Goal: Find contact information: Find contact information

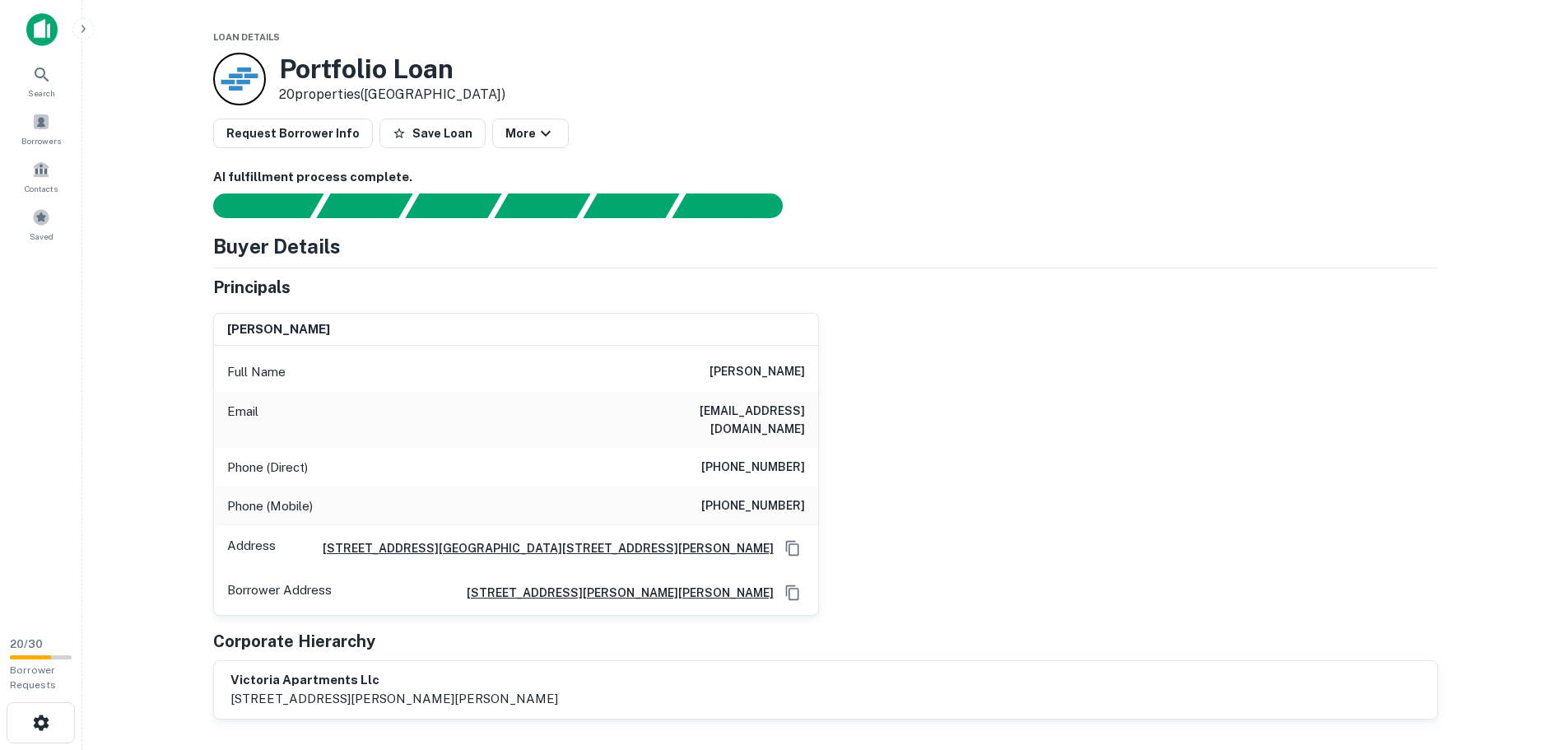
click at [1479, 369] on main "Loan Details Portfolio Loan 20 properties (TX) Request Borrower Info Save Loan …" at bounding box center [825, 375] width 1486 height 750
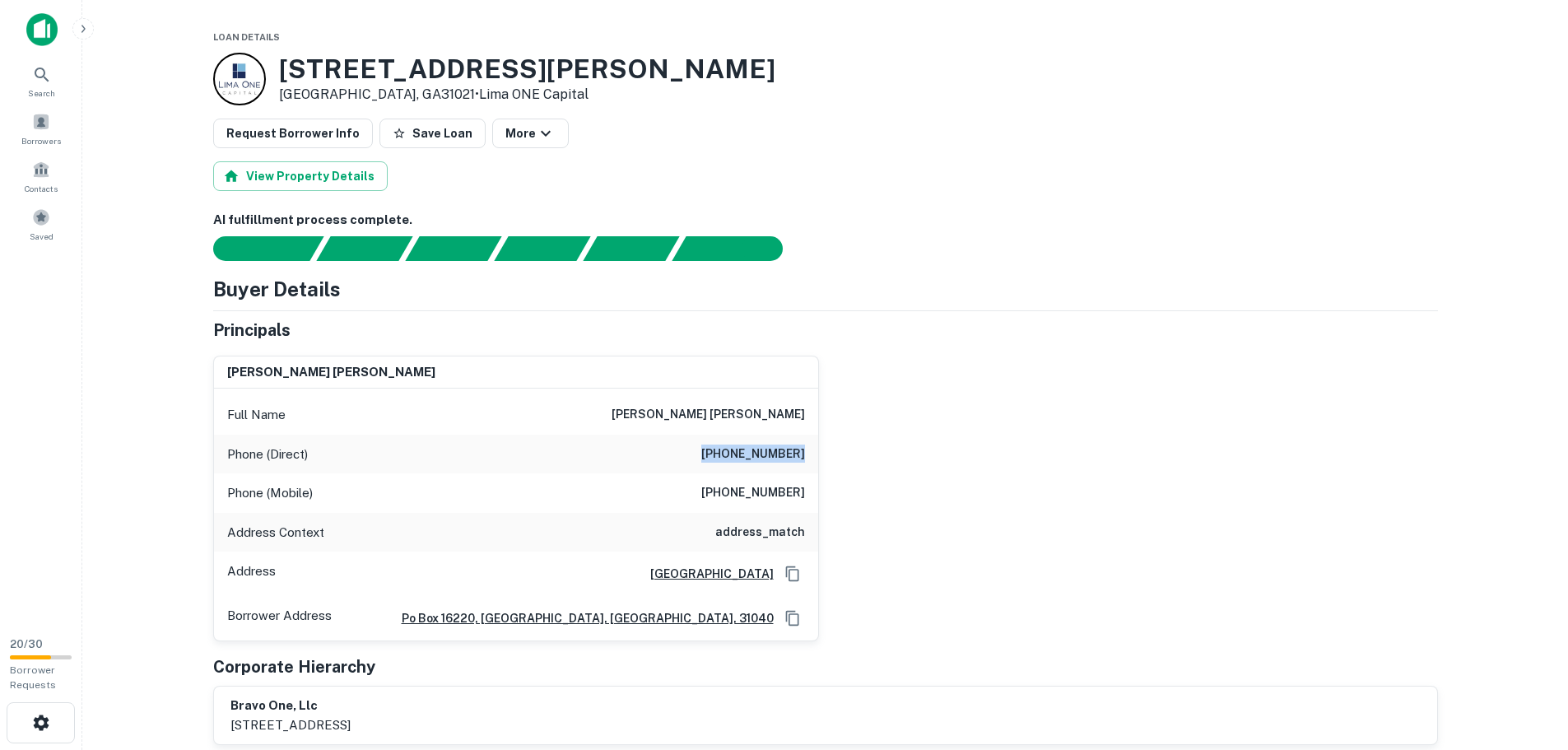
drag, startPoint x: 716, startPoint y: 451, endPoint x: 817, endPoint y: 458, distance: 101.2
click at [817, 458] on div "Phone (Direct) (478) 275-9958" at bounding box center [516, 455] width 604 height 39
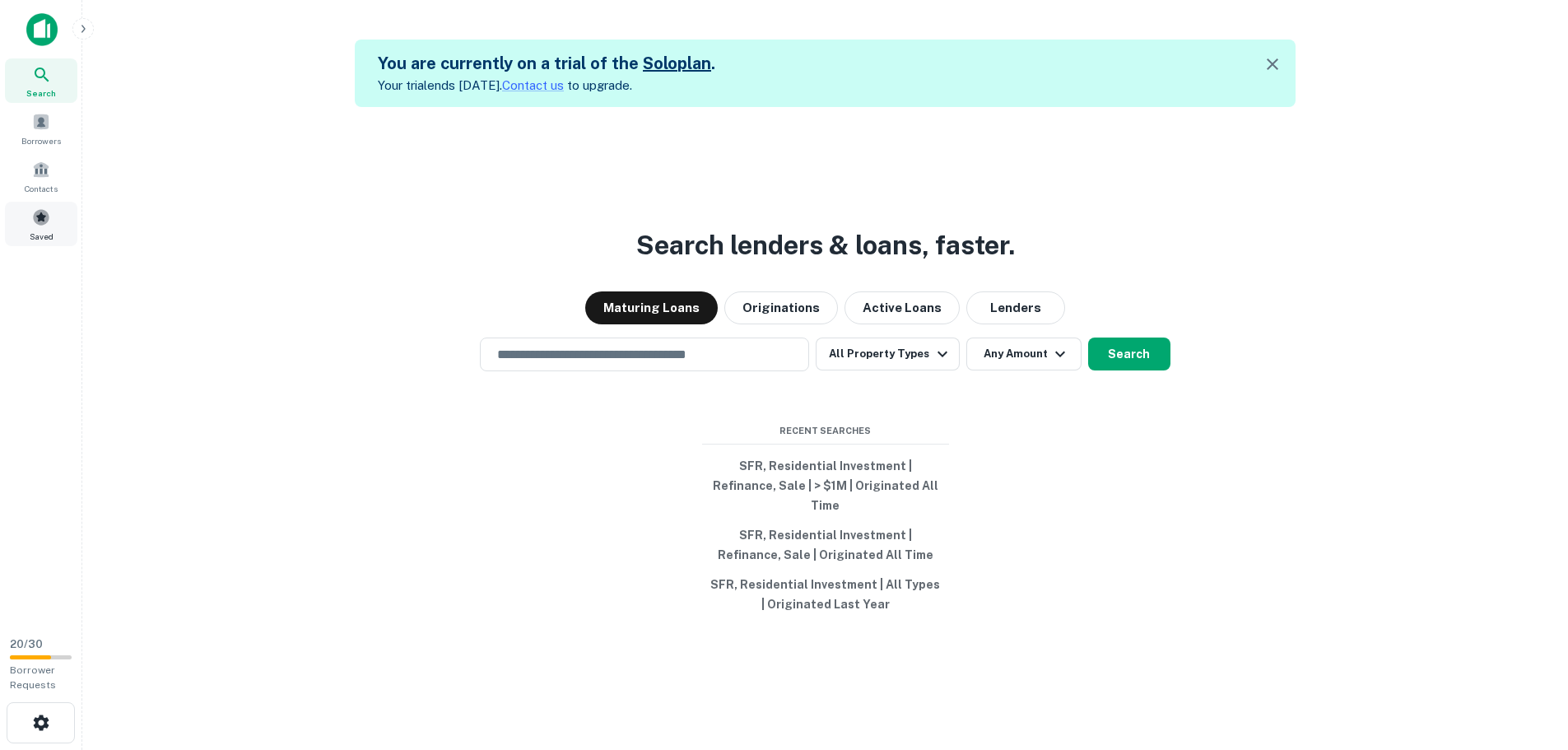
click at [50, 227] on div "Saved" at bounding box center [41, 224] width 72 height 45
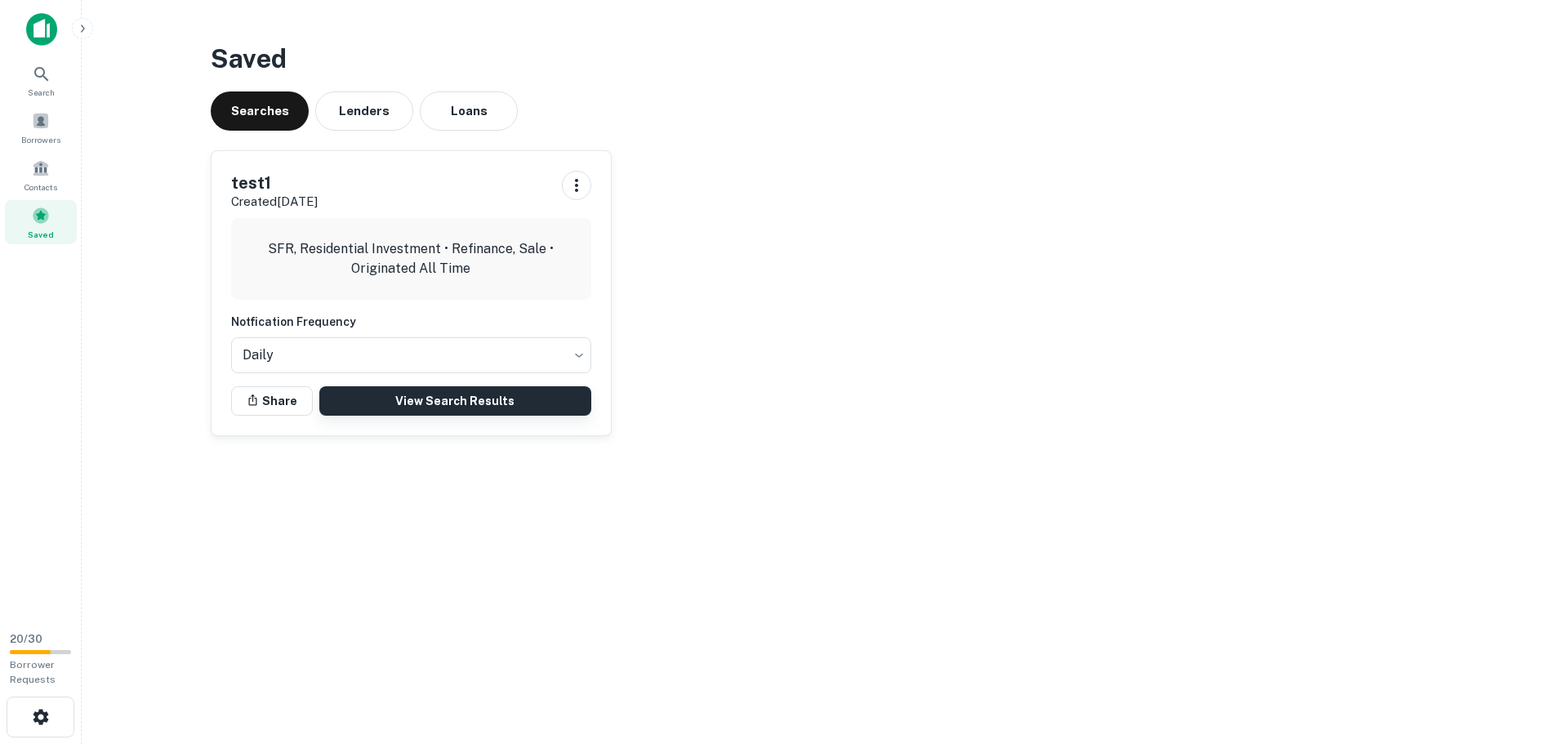
click at [412, 401] on link "View Search Results" at bounding box center [455, 401] width 272 height 30
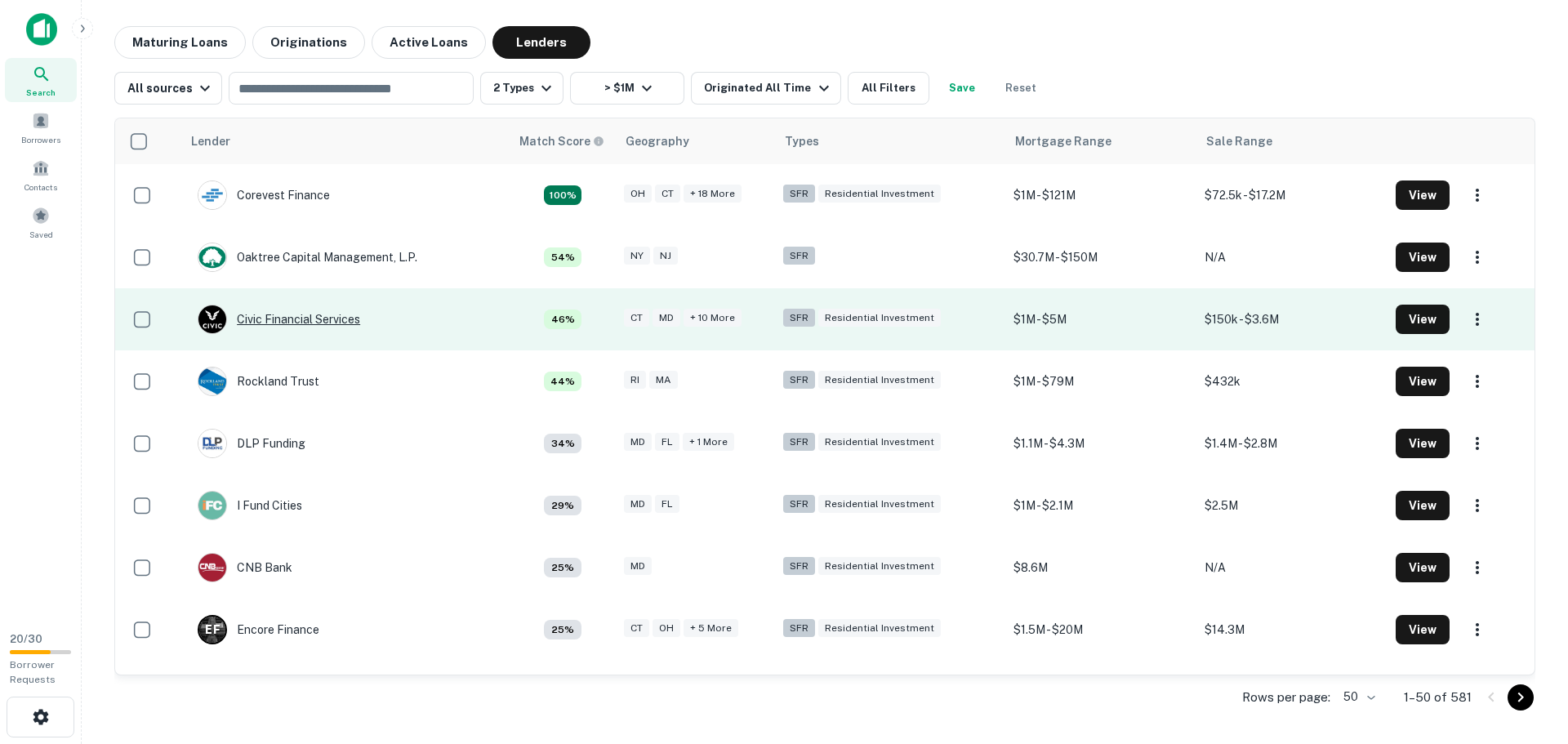
click at [255, 315] on div "Civic Financial Services" at bounding box center [278, 319] width 163 height 30
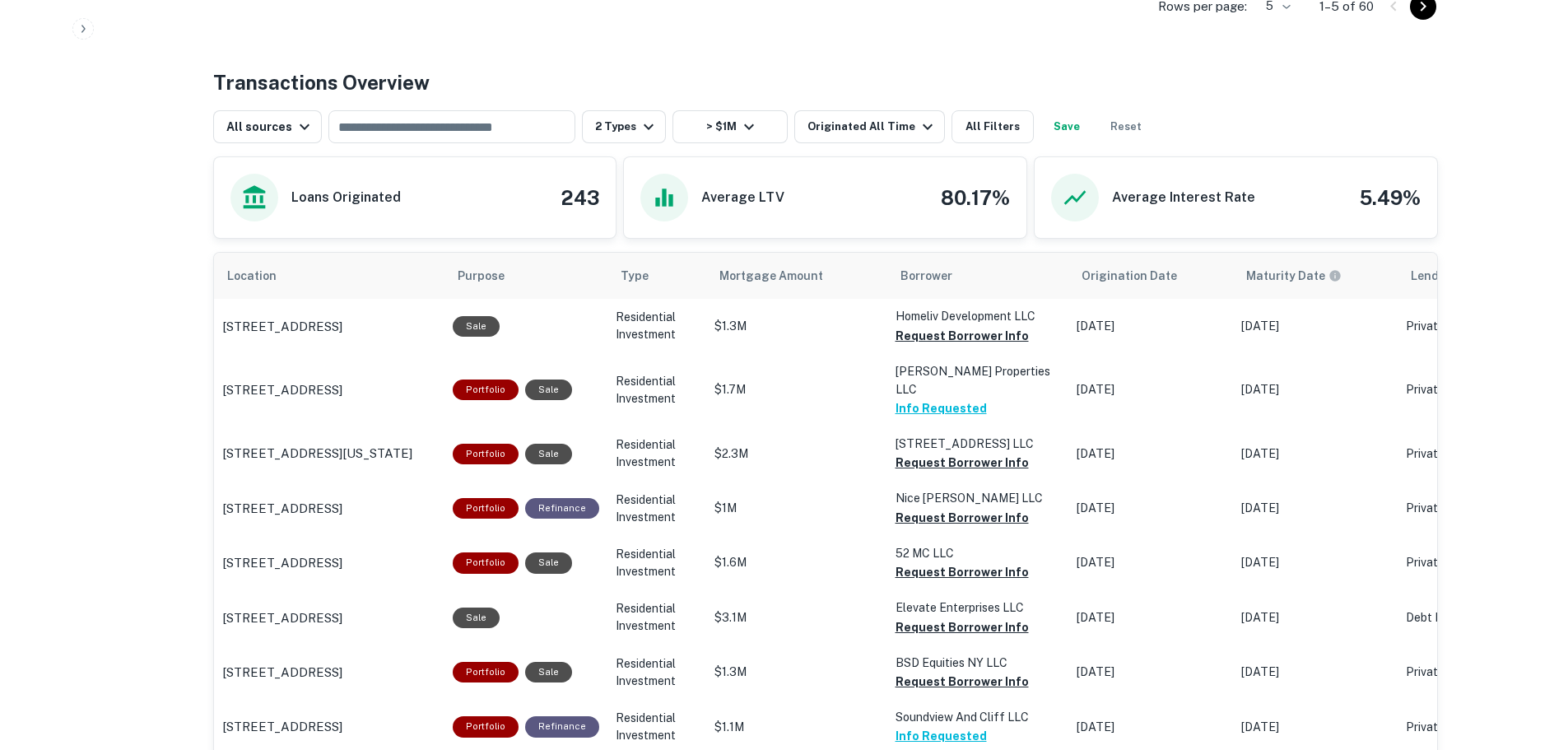
scroll to position [905, 0]
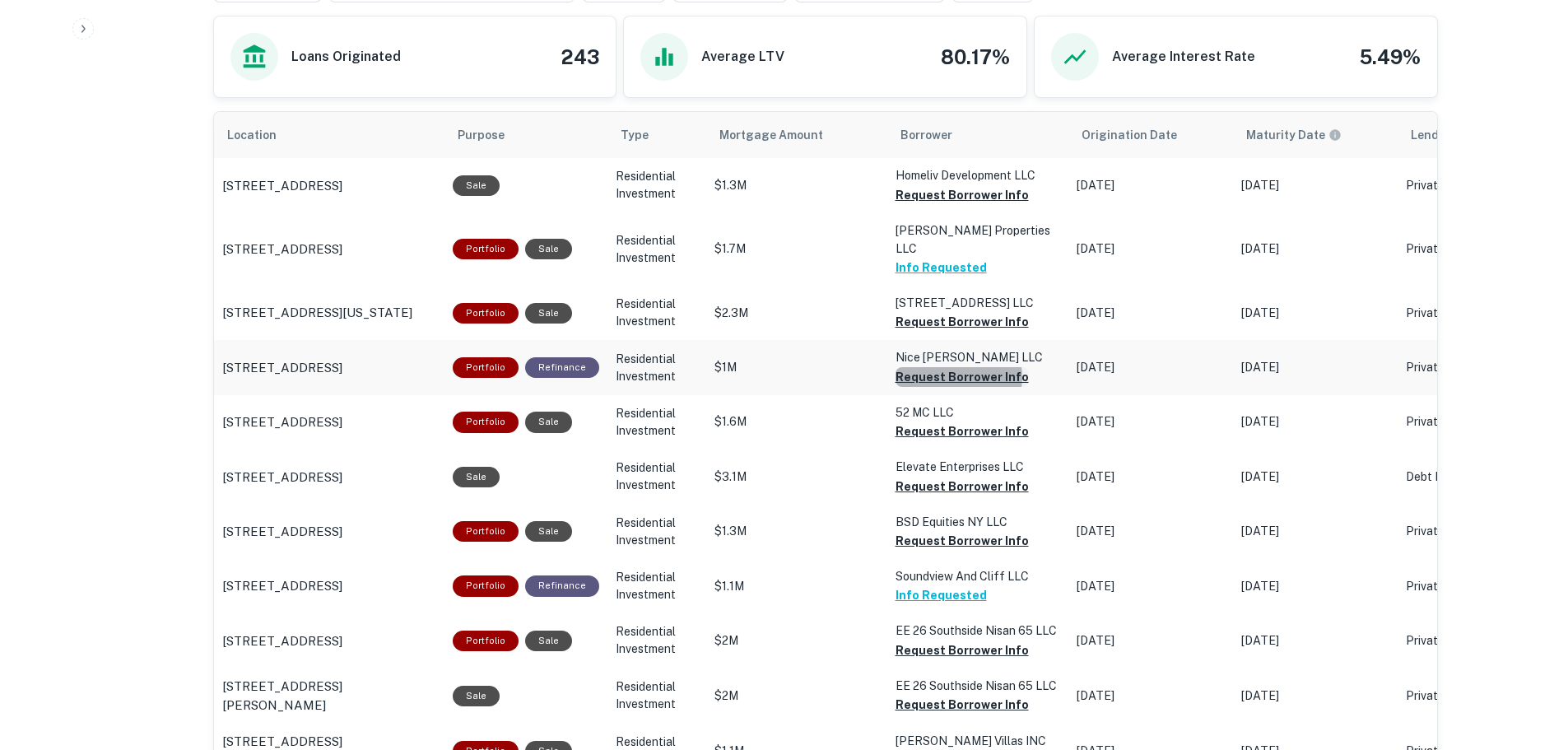
click at [949, 205] on button "Request Borrower Info" at bounding box center [962, 195] width 133 height 20
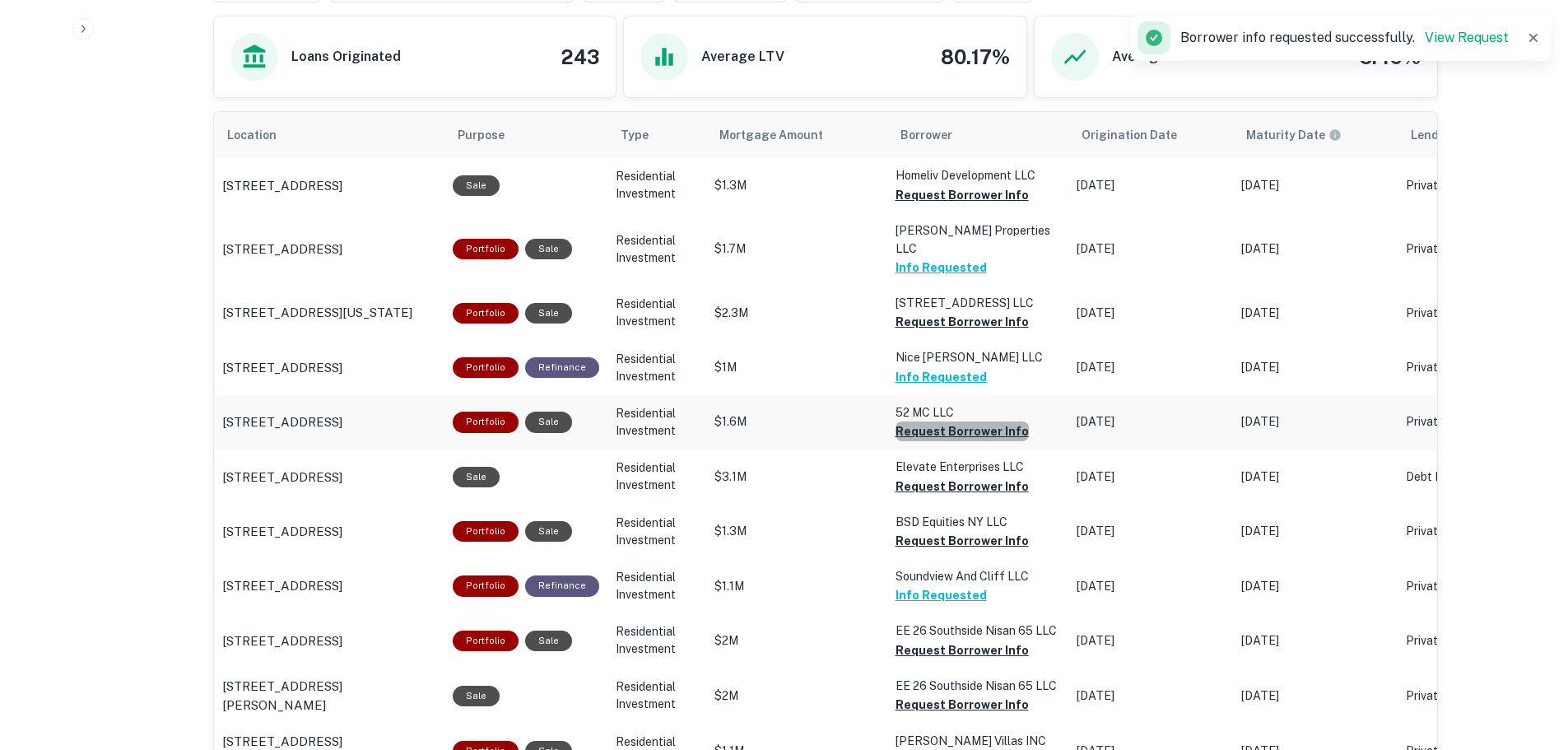
click at [996, 205] on button "Request Borrower Info" at bounding box center [962, 195] width 133 height 20
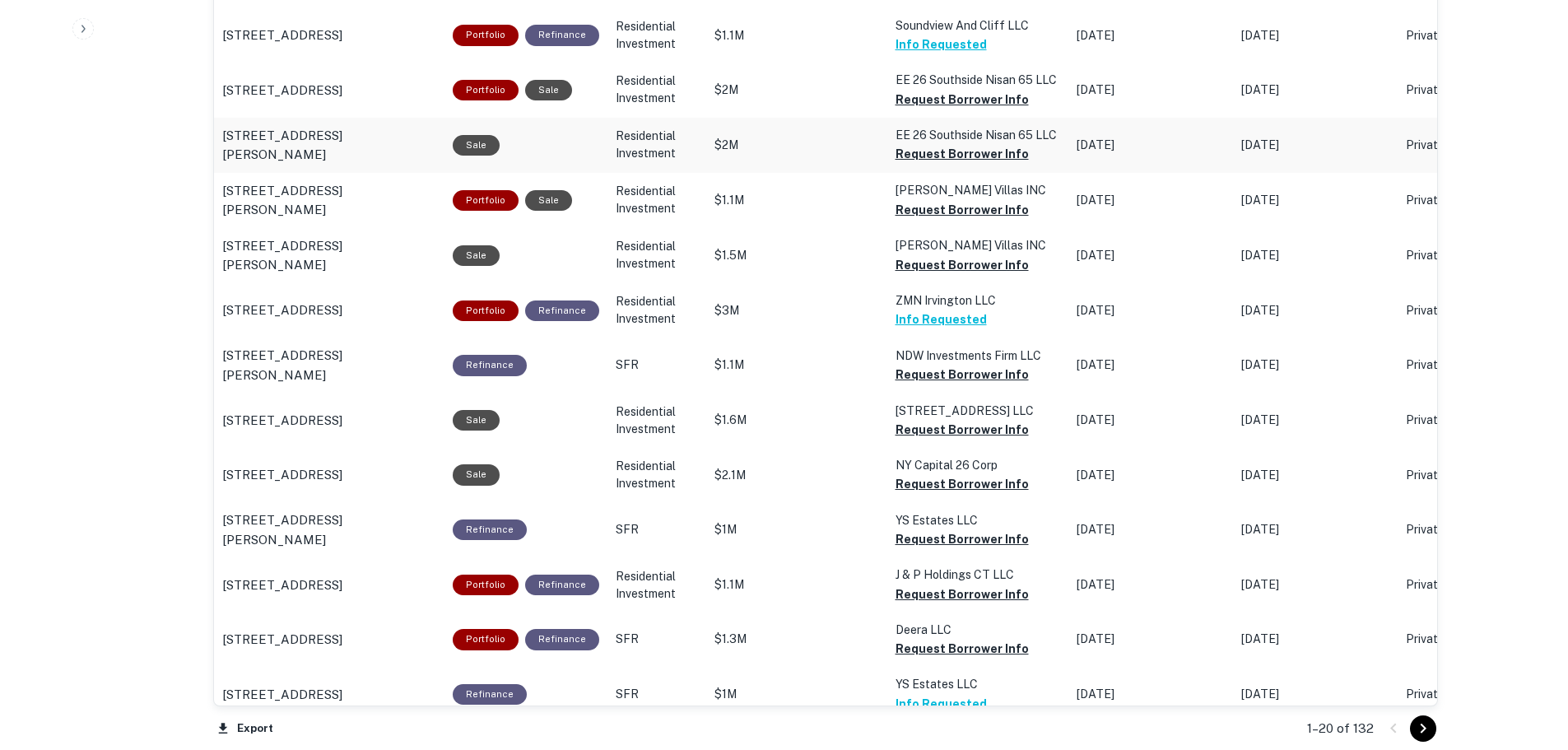
scroll to position [1482, 0]
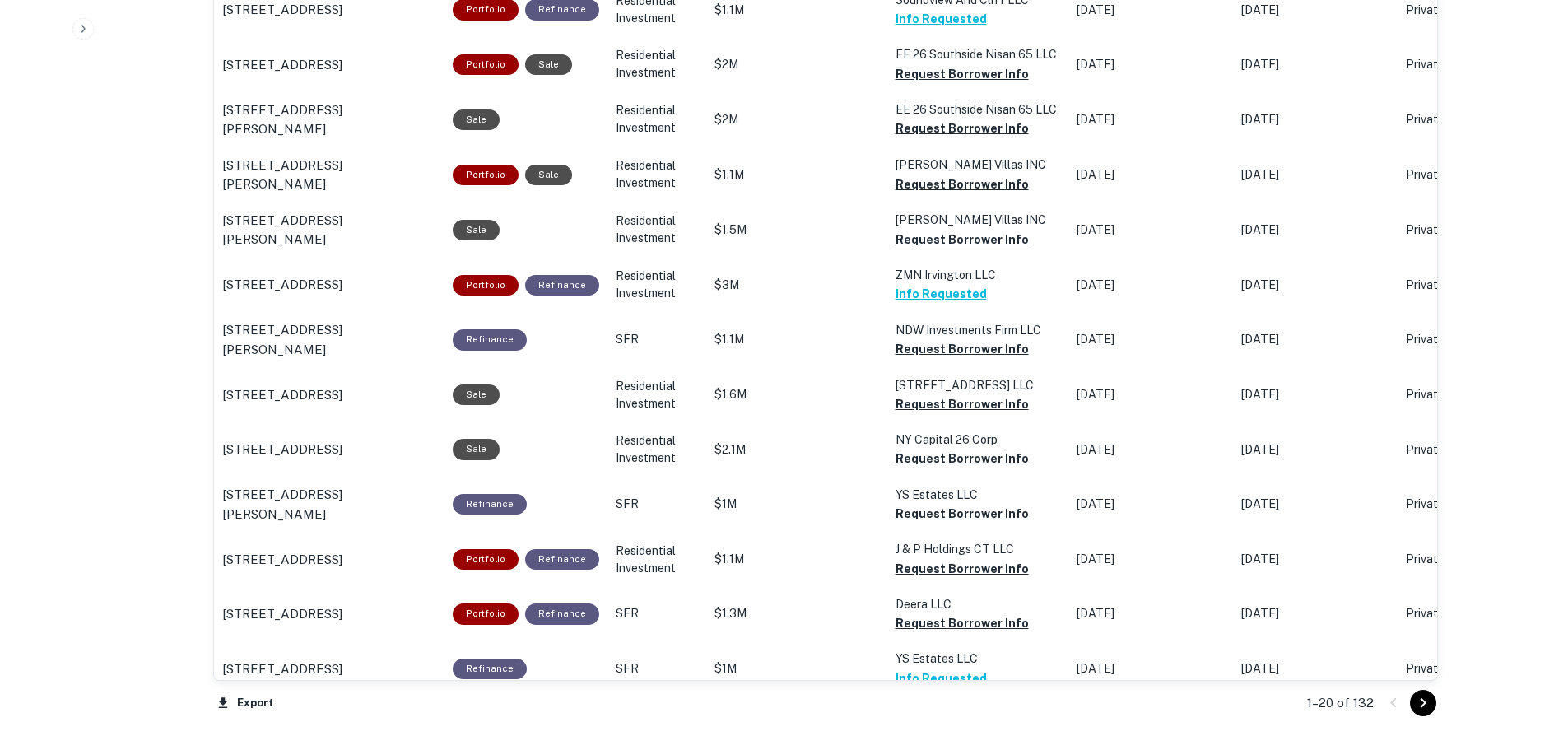
click at [1426, 709] on icon "Go to next page" at bounding box center [1423, 703] width 20 height 20
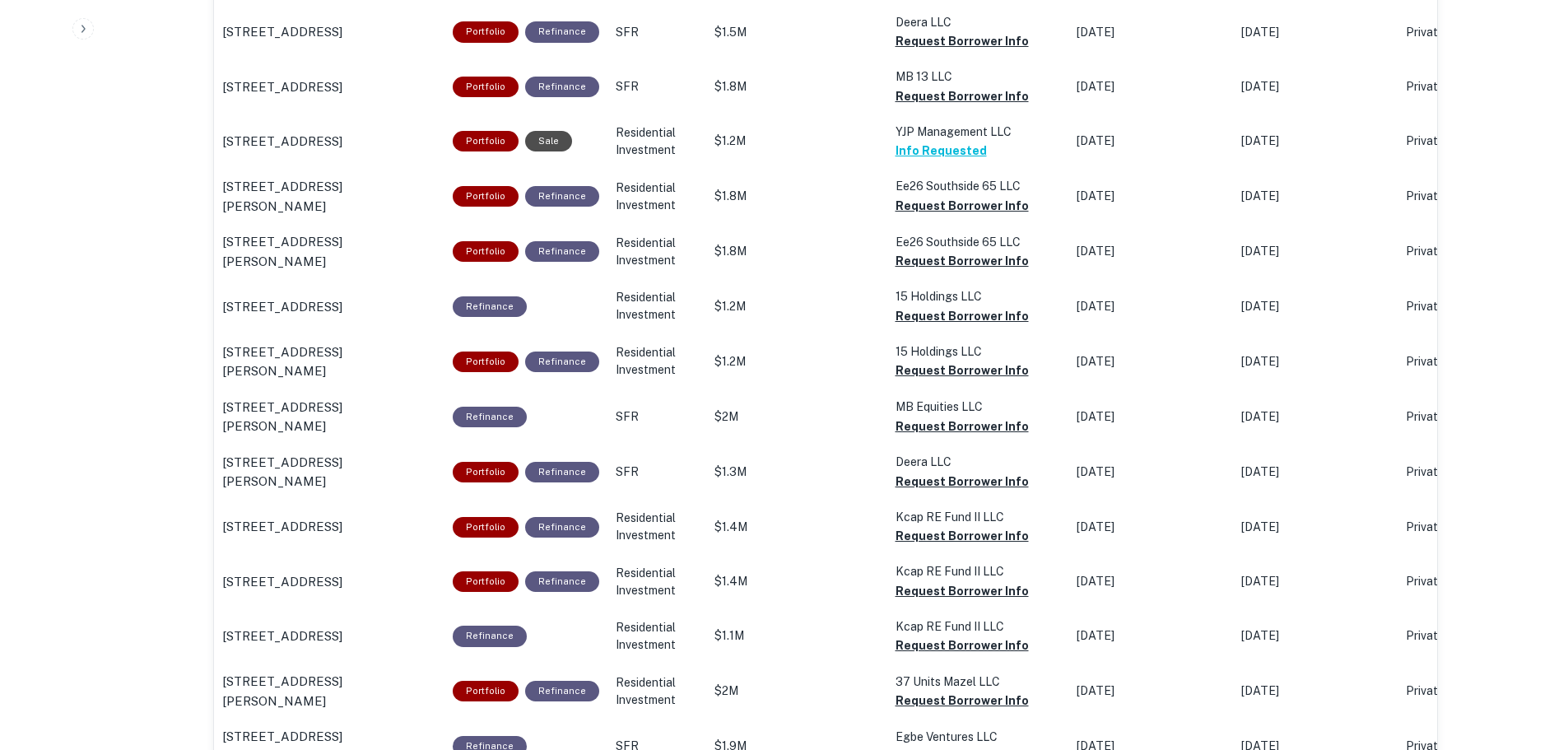
scroll to position [1482, 0]
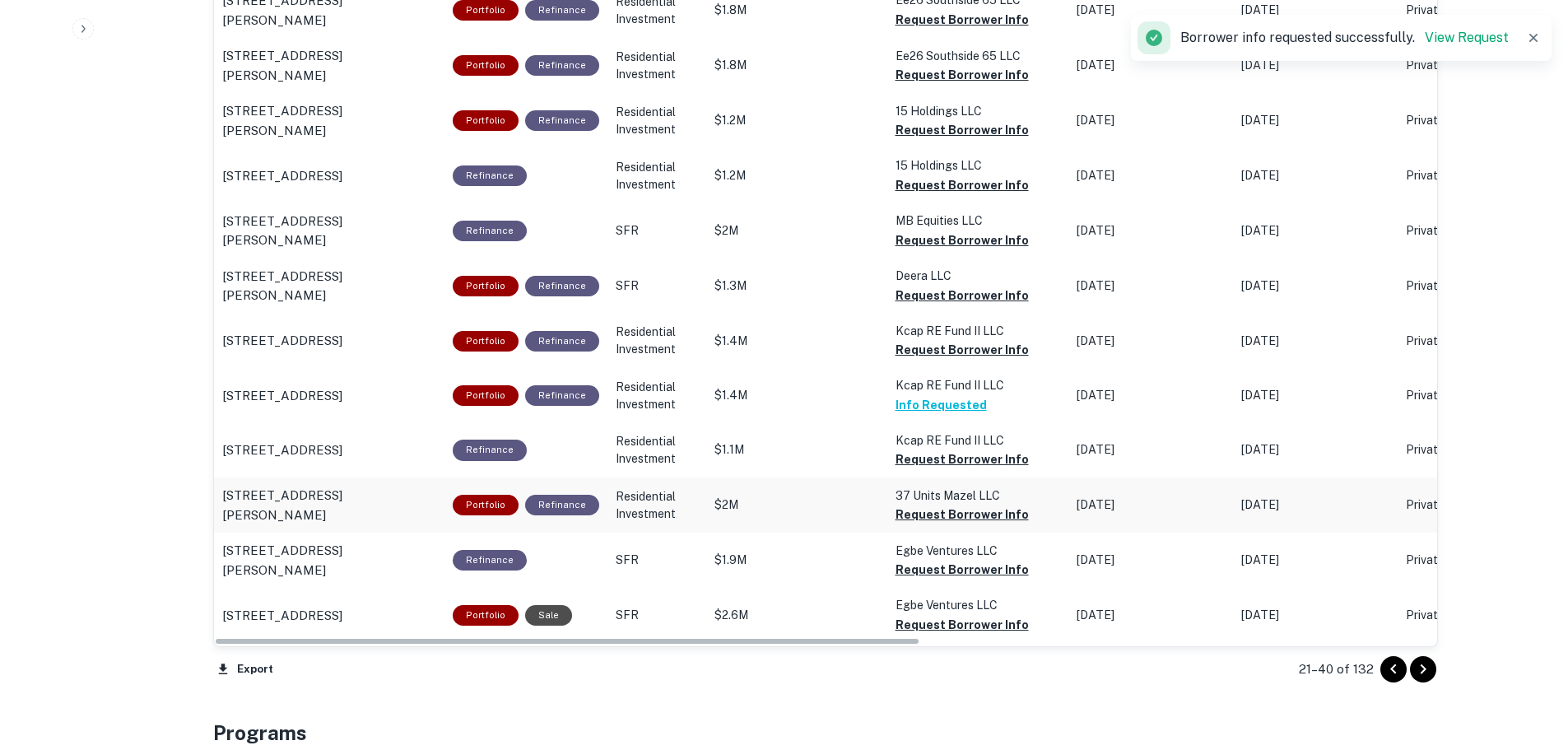
scroll to position [1565, 0]
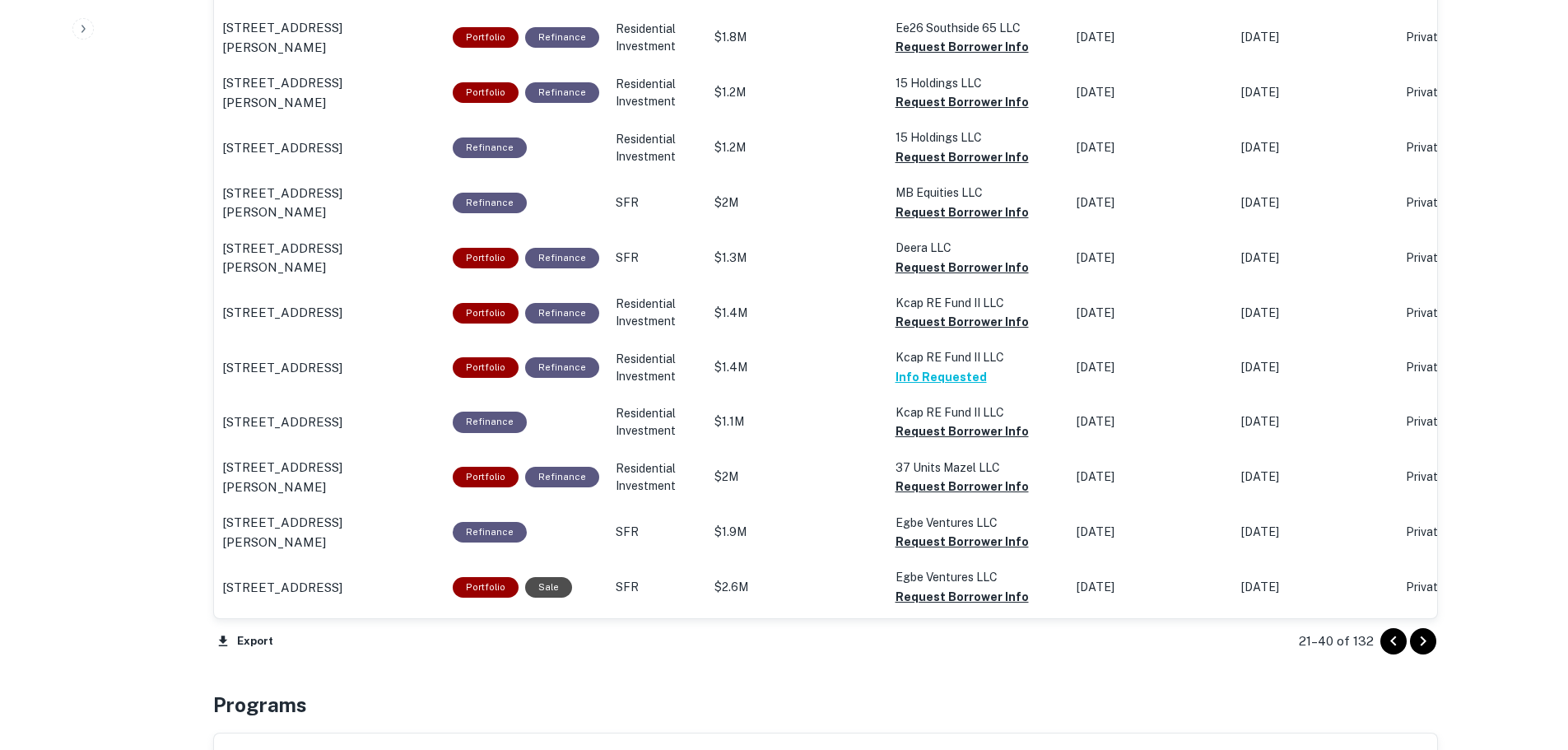
click at [1418, 641] on icon "Go to next page" at bounding box center [1423, 641] width 20 height 20
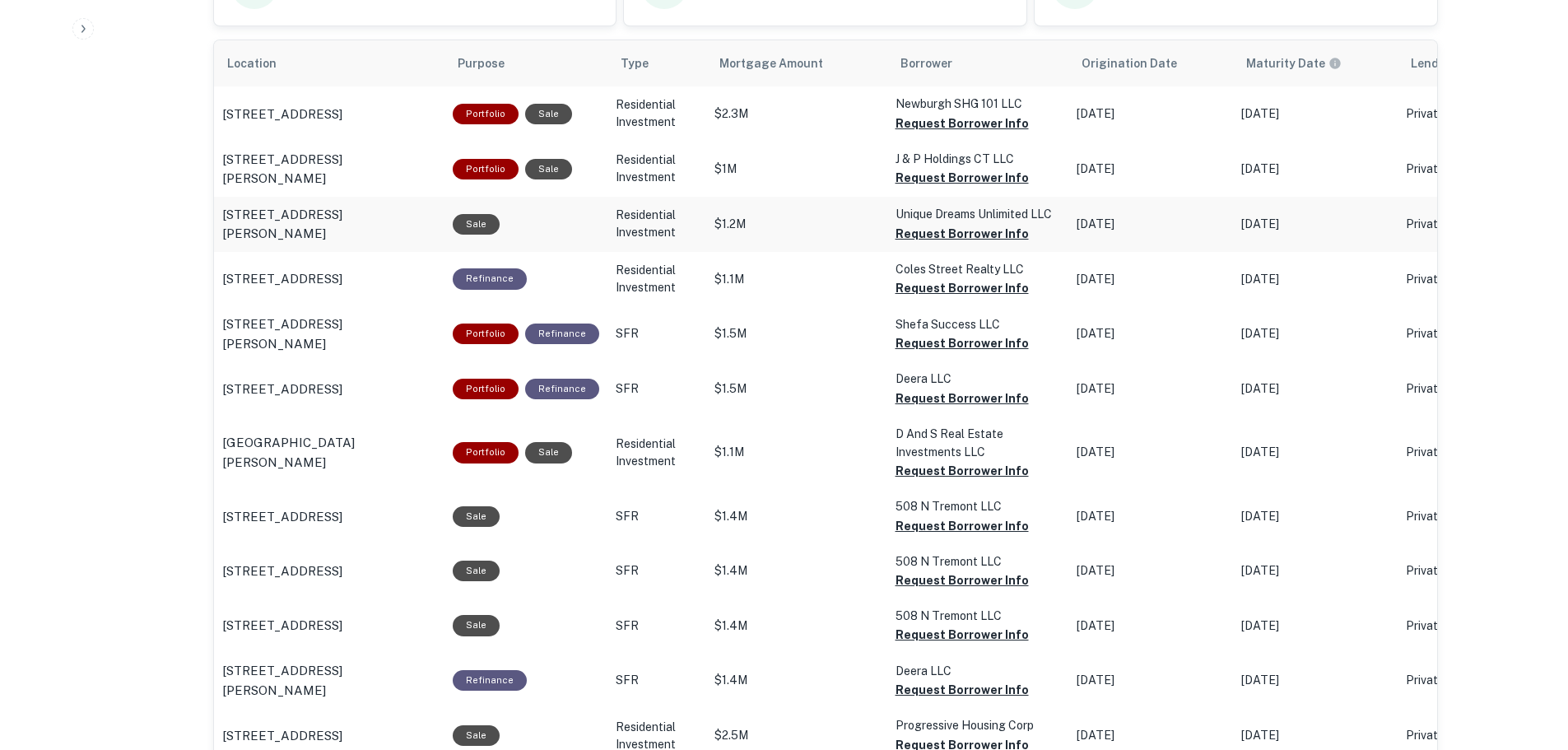
scroll to position [660, 0]
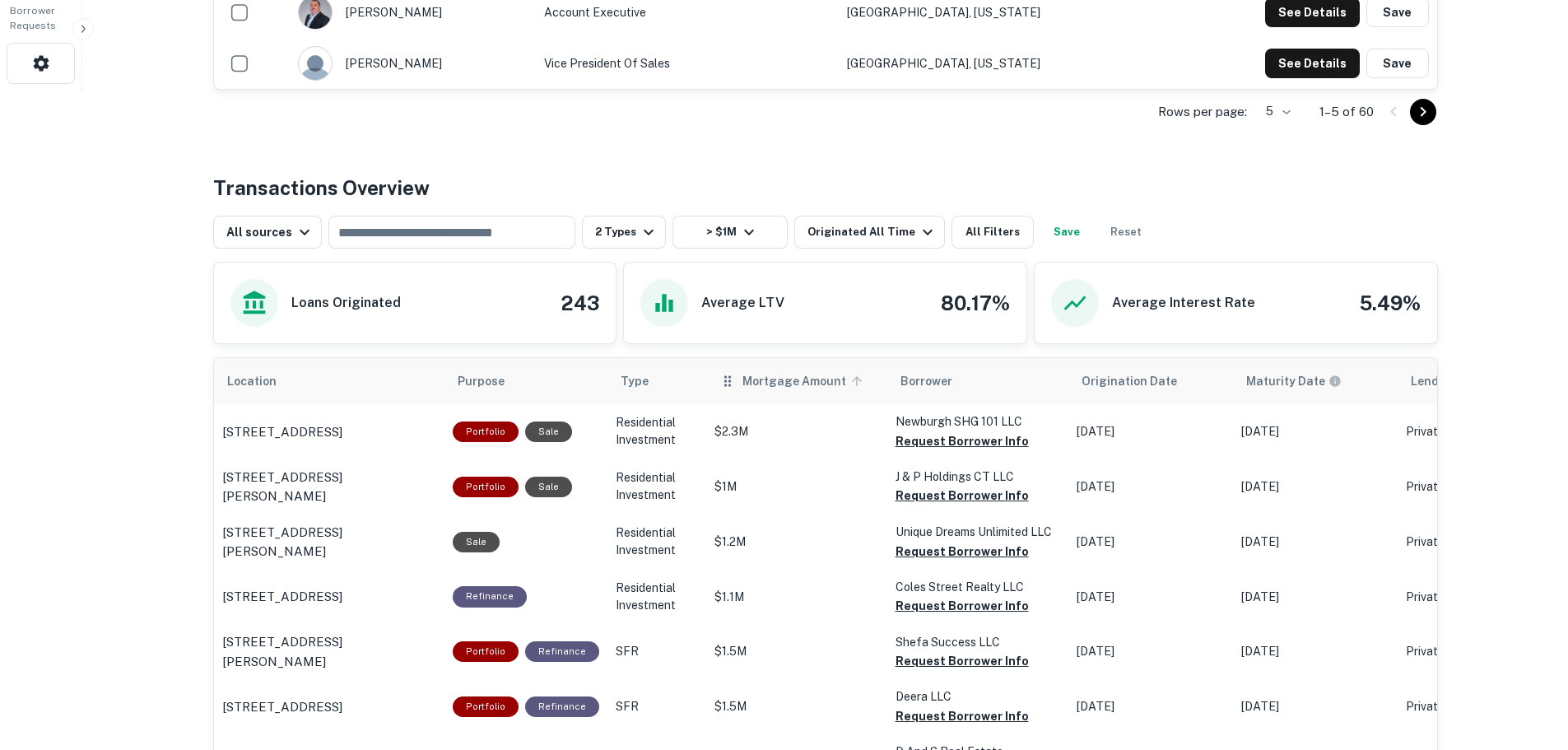
click at [849, 383] on icon "scrollable content" at bounding box center [856, 381] width 15 height 15
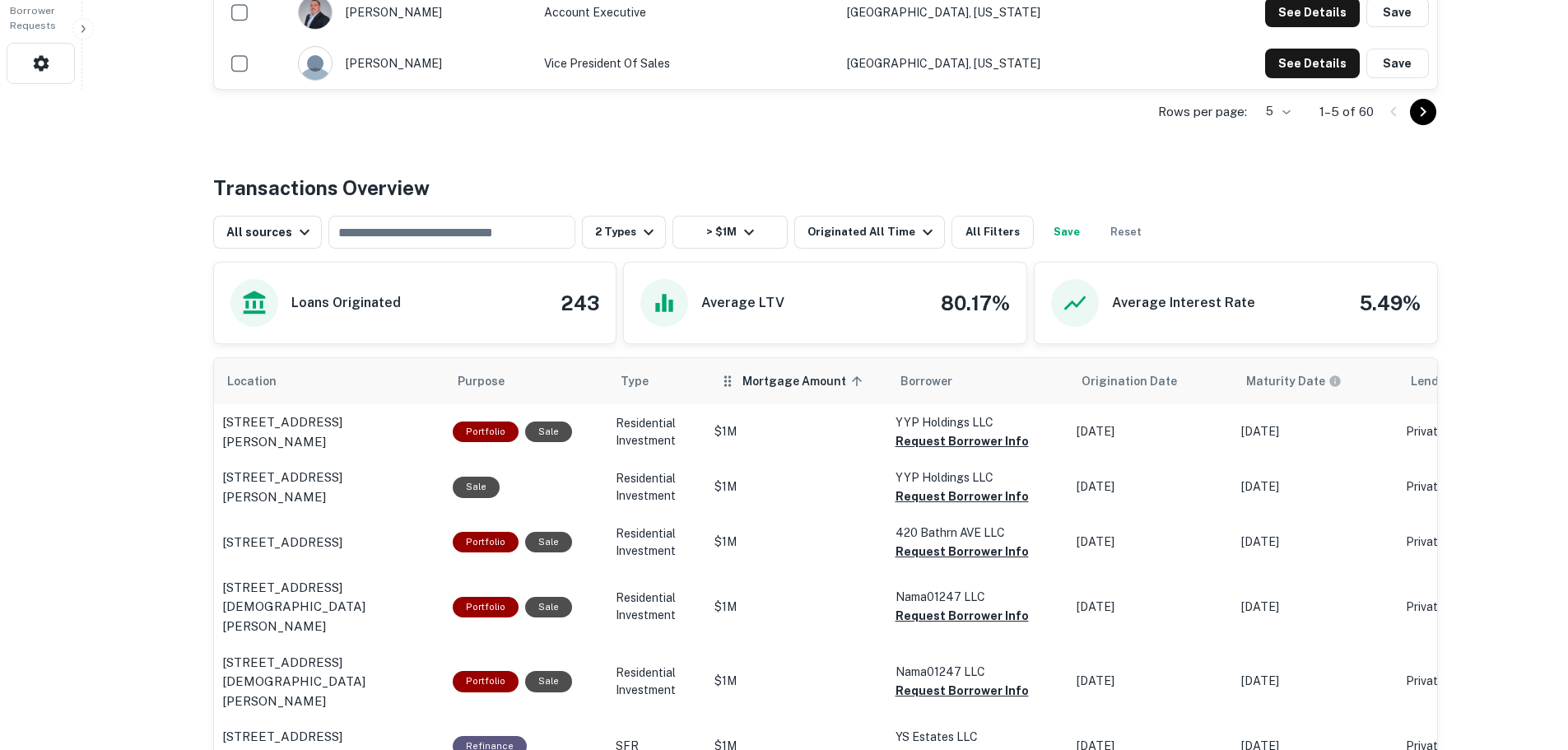
click at [852, 378] on icon "scrollable content" at bounding box center [857, 382] width 10 height 10
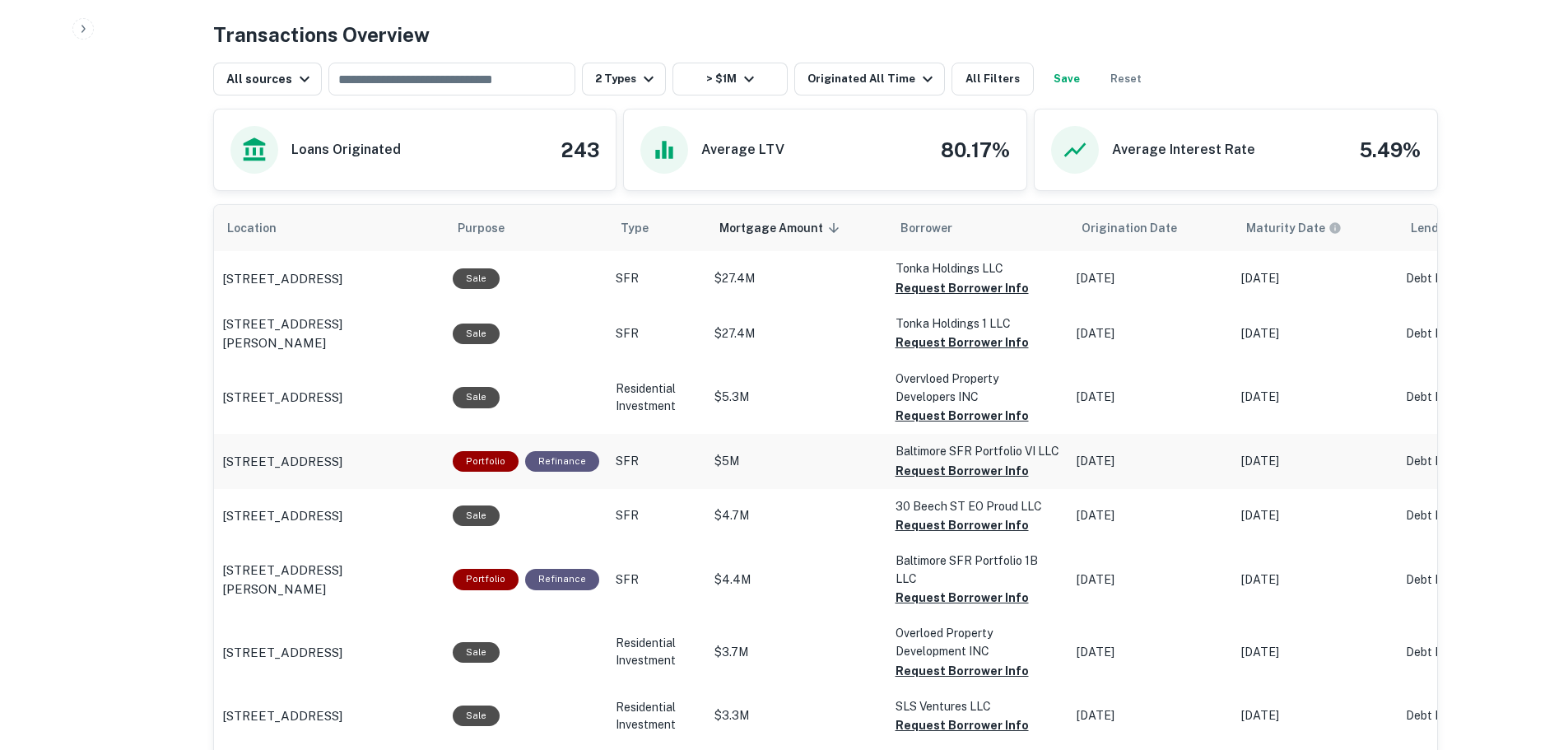
scroll to position [824, 0]
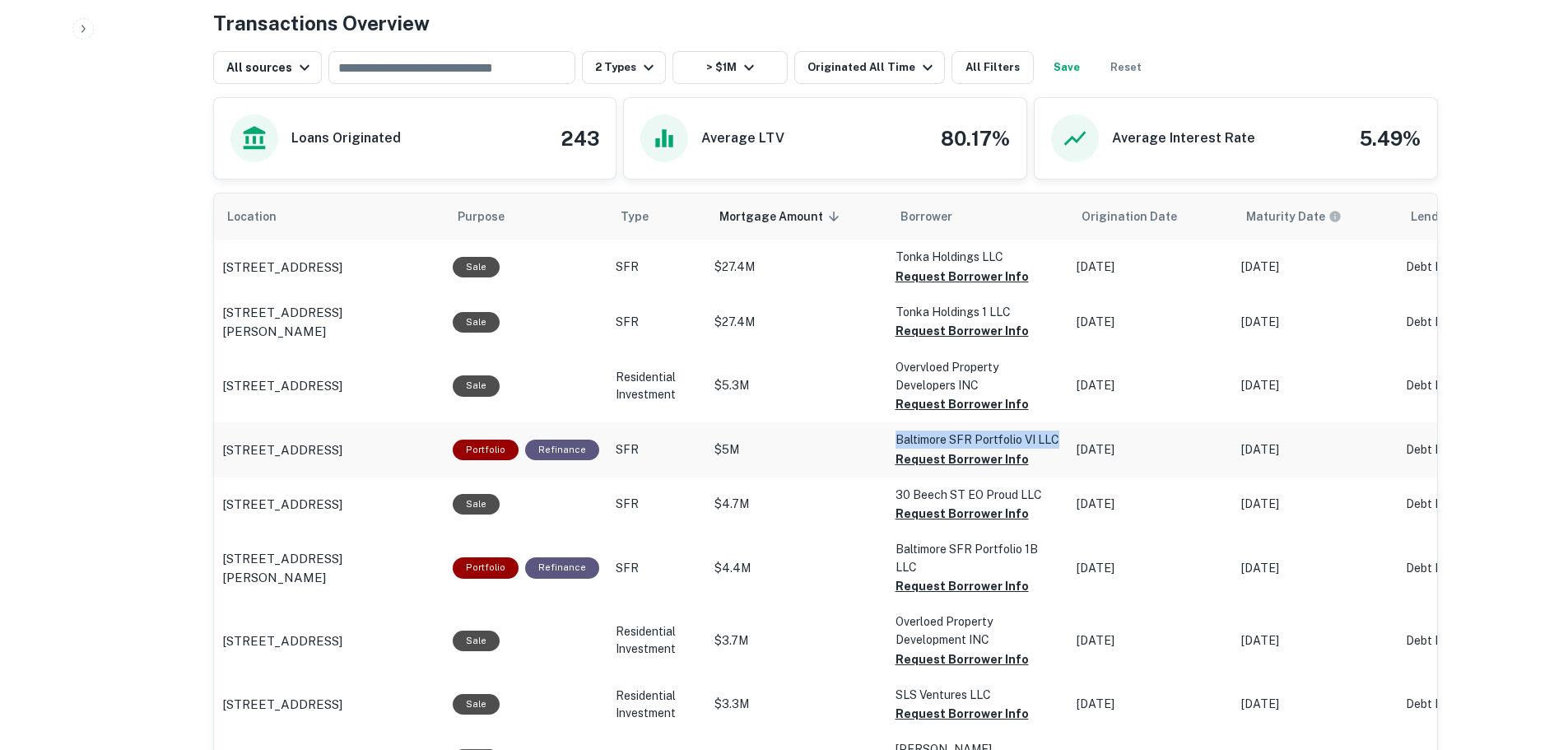
drag, startPoint x: 877, startPoint y: 438, endPoint x: 1050, endPoint y: 438, distance: 173.0
click at [1050, 294] on td "Baltimore SFR Portfolio VI LLC Request Borrower Info" at bounding box center [977, 266] width 181 height 54
copy p "Baltimore SFR Portfolio VI LLC"
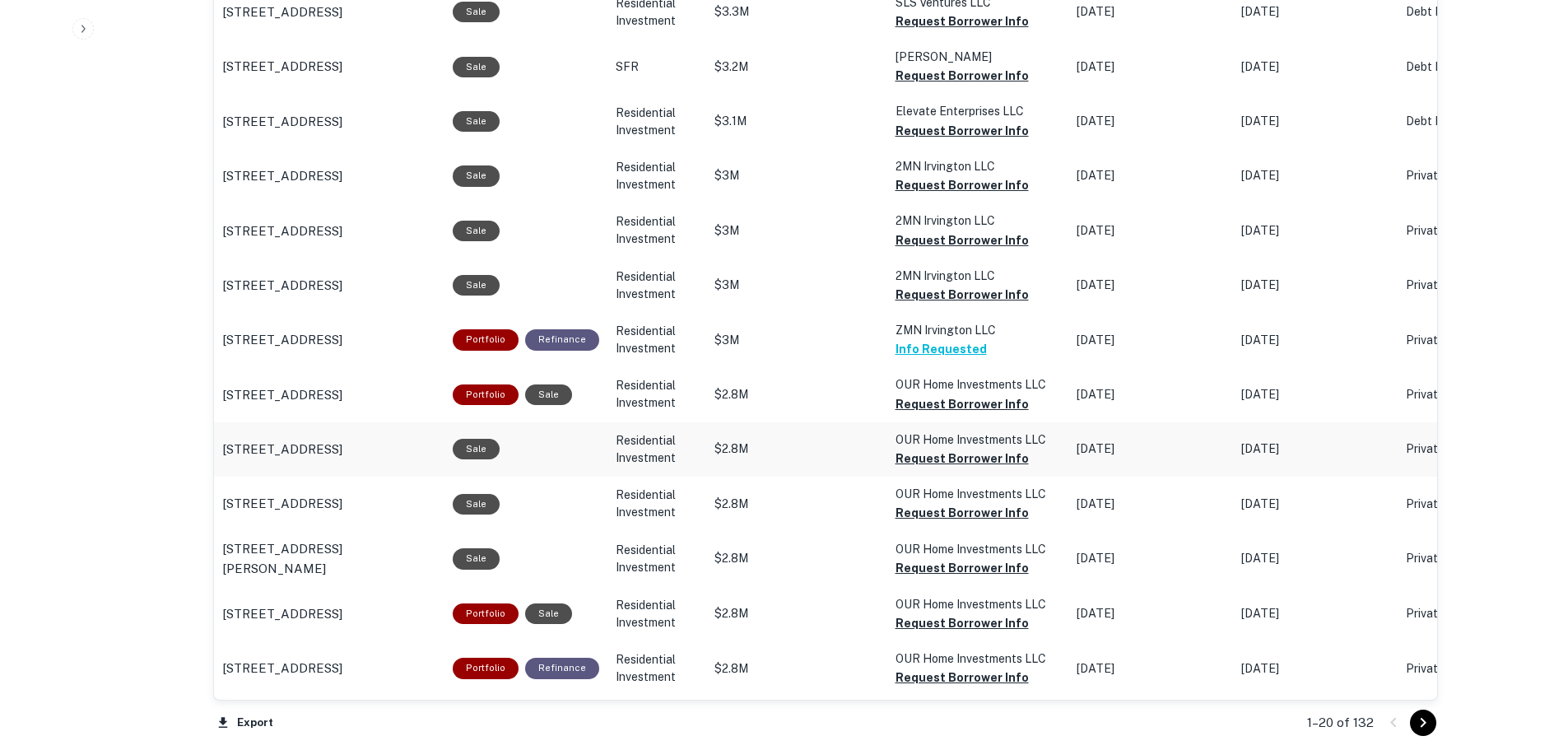
scroll to position [1565, 0]
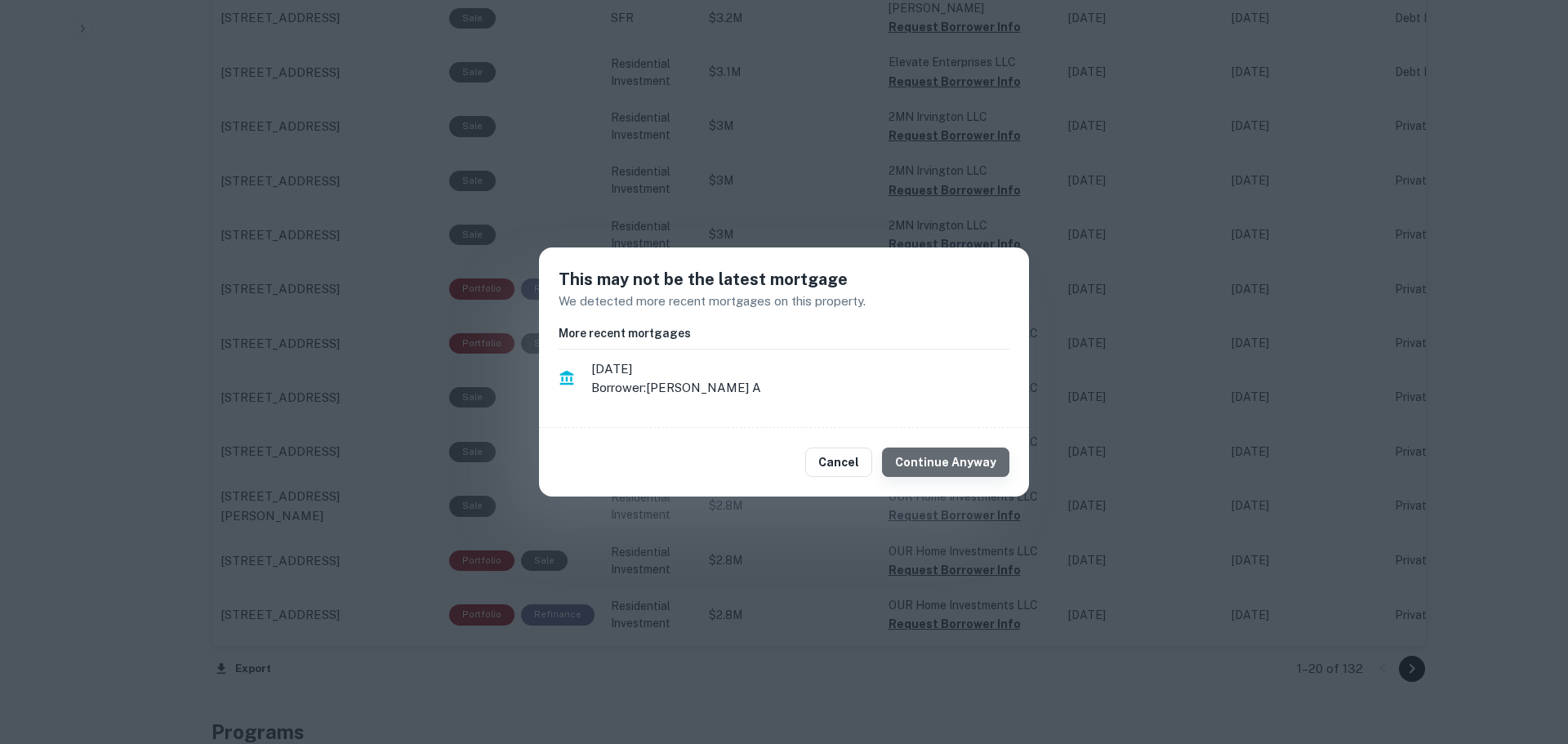
click at [983, 466] on button "Continue Anyway" at bounding box center [946, 462] width 128 height 30
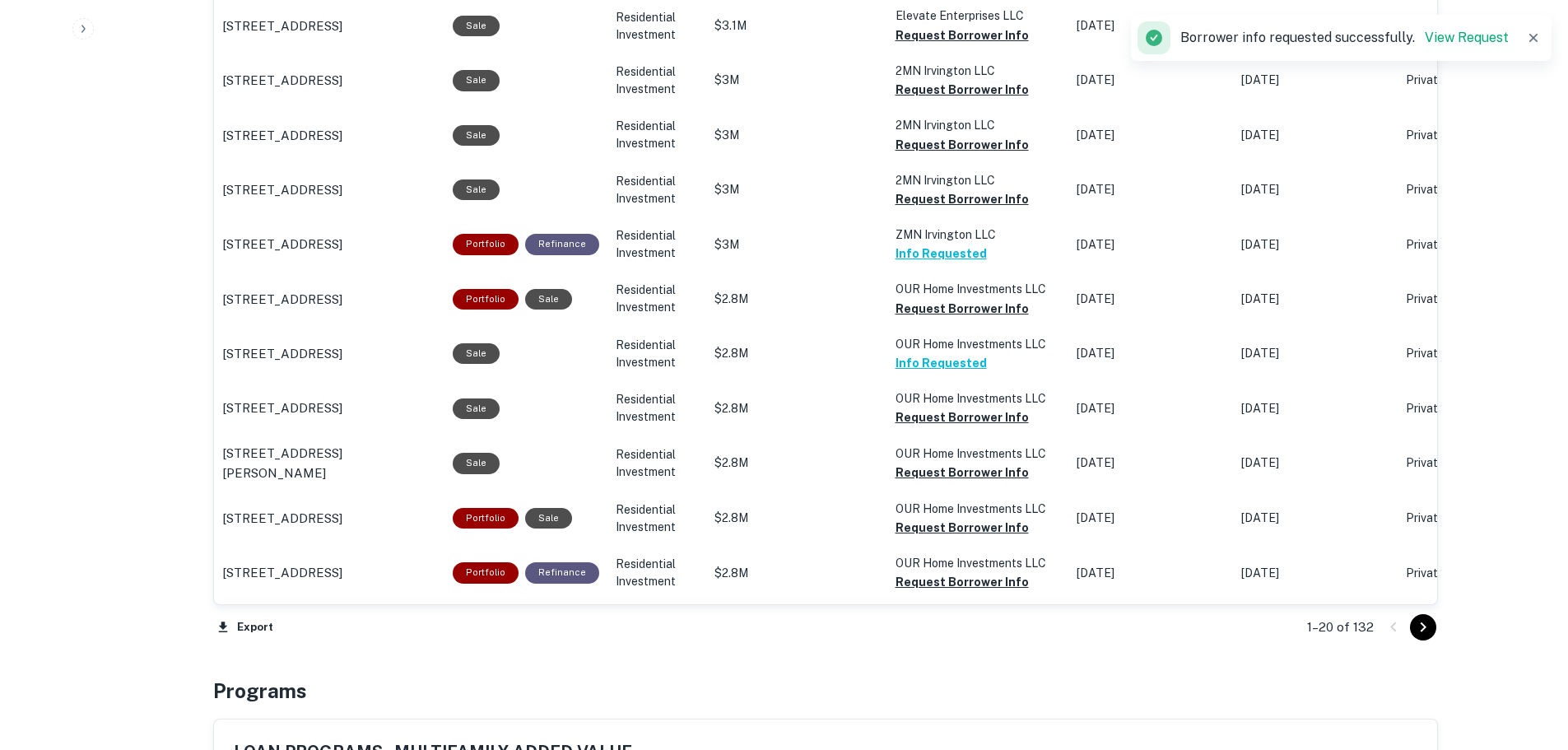
scroll to position [1648, 0]
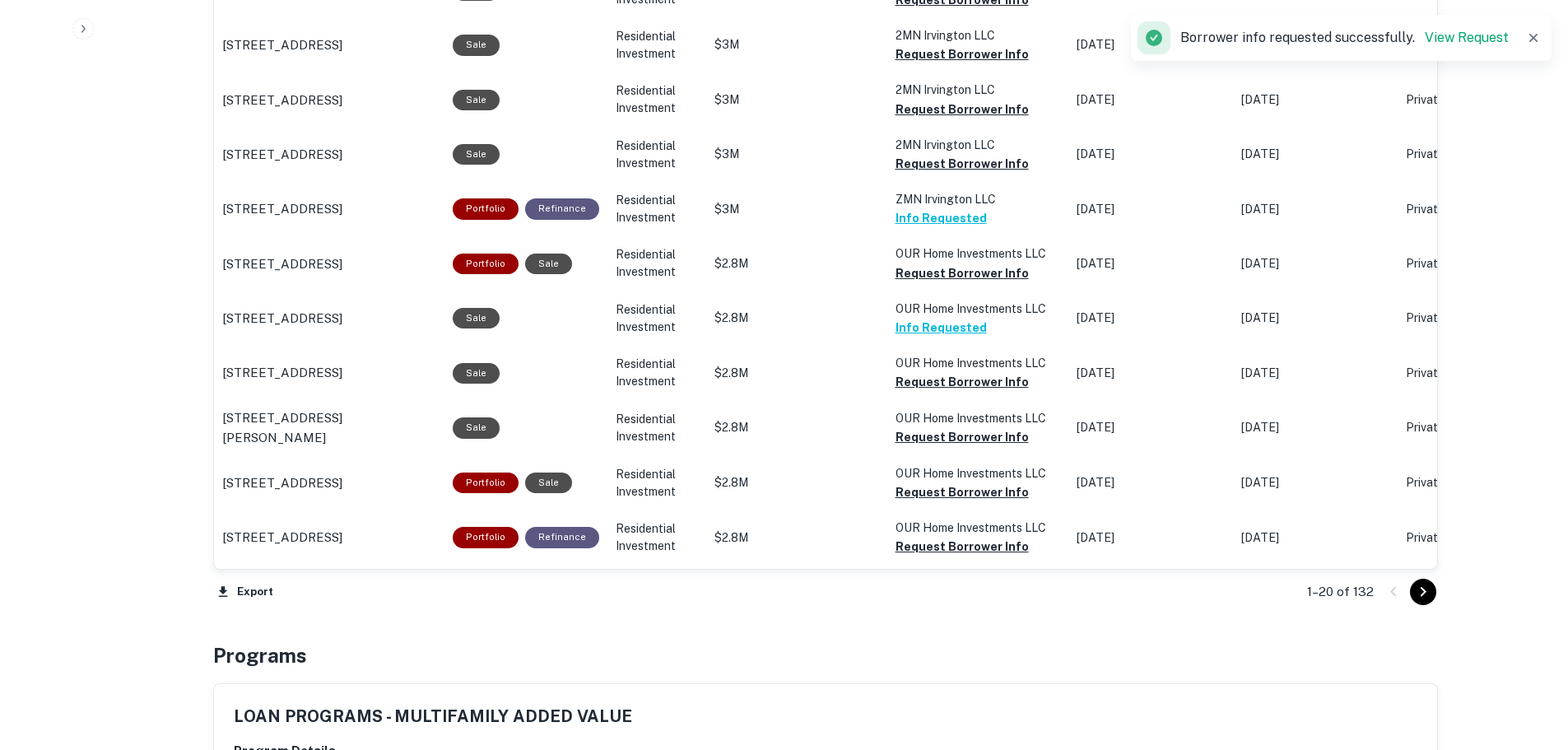
click at [1422, 592] on icon "Go to next page" at bounding box center [1423, 591] width 20 height 20
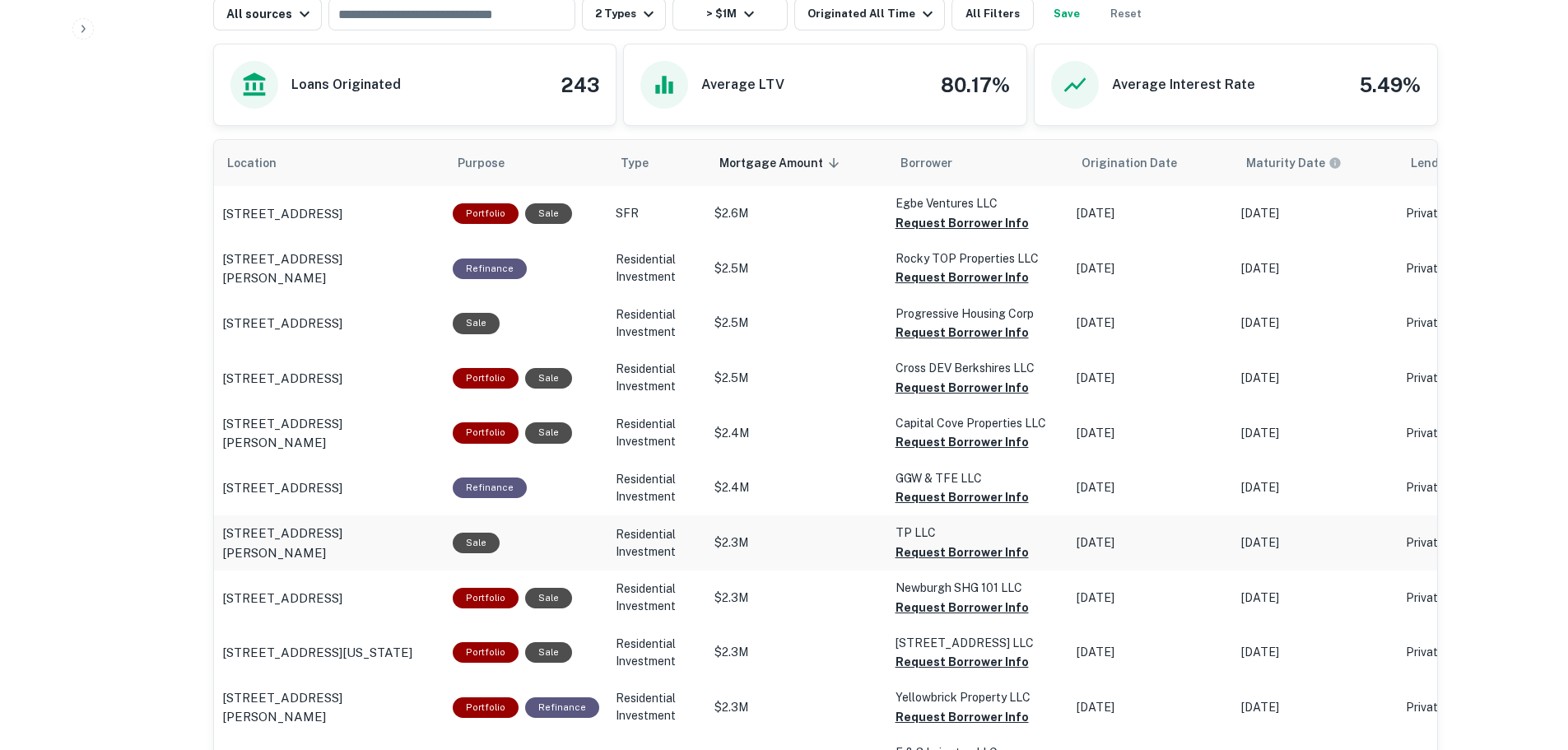
scroll to position [906, 0]
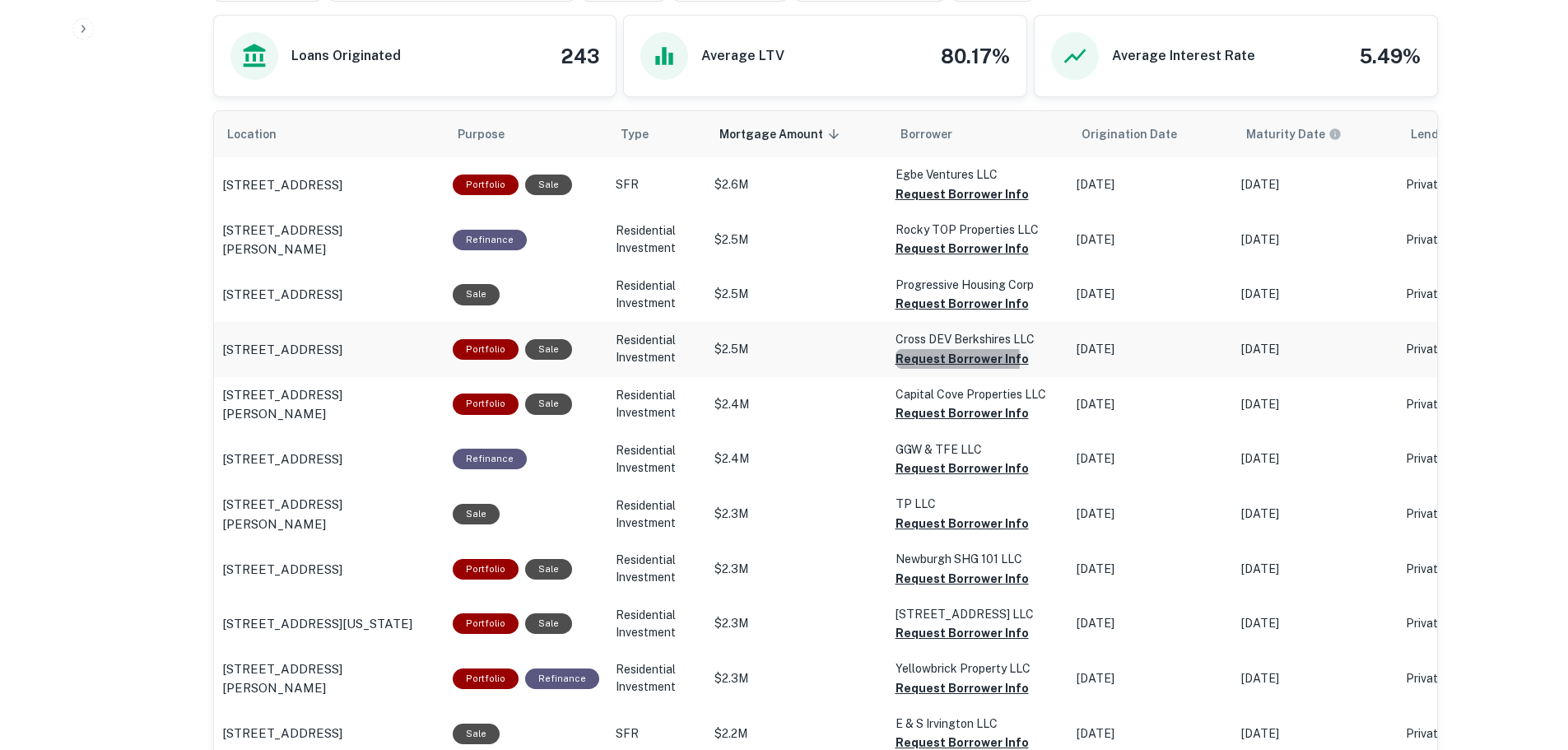
click at [903, 204] on button "Request Borrower Info" at bounding box center [962, 194] width 133 height 20
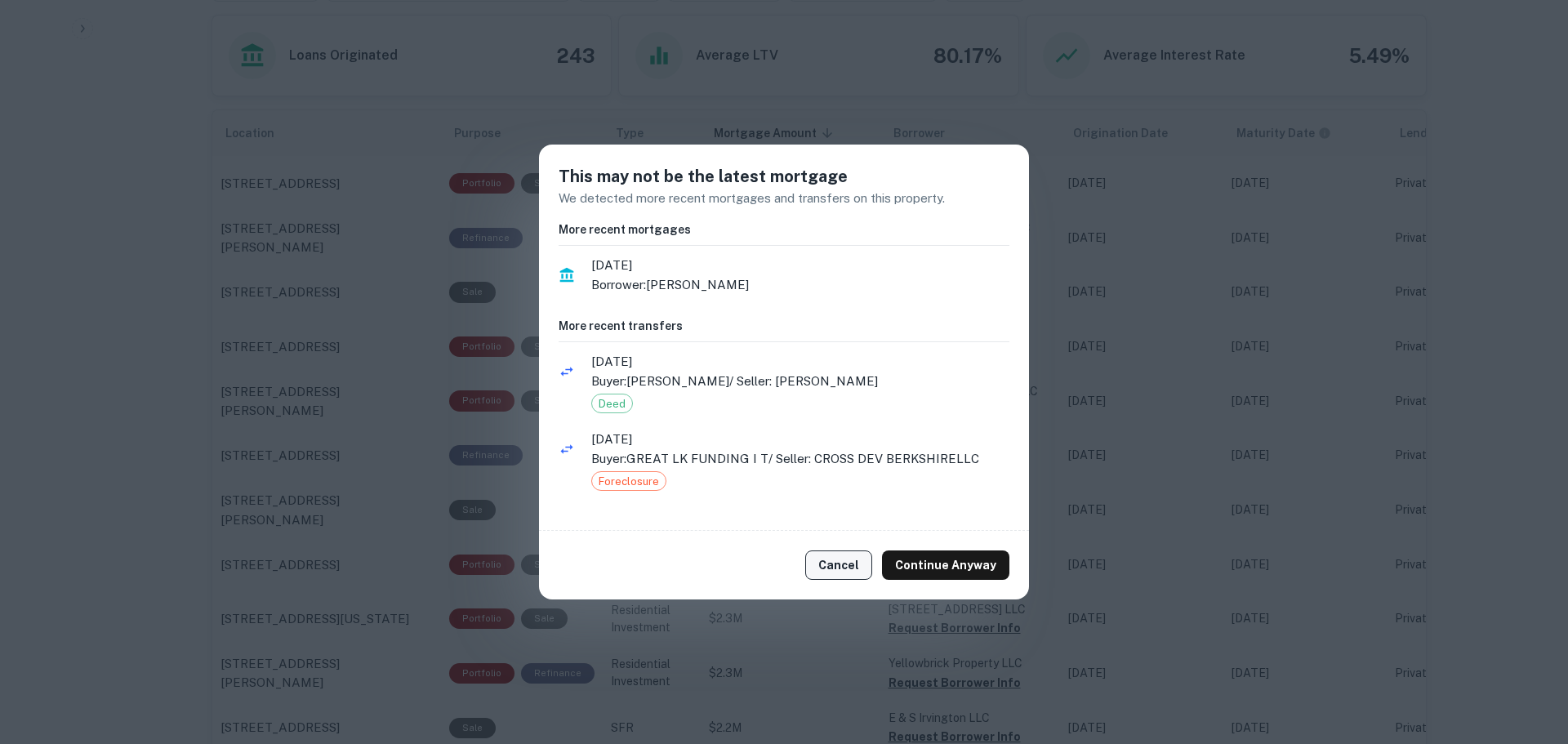
click at [833, 574] on button "Cancel" at bounding box center [838, 565] width 67 height 30
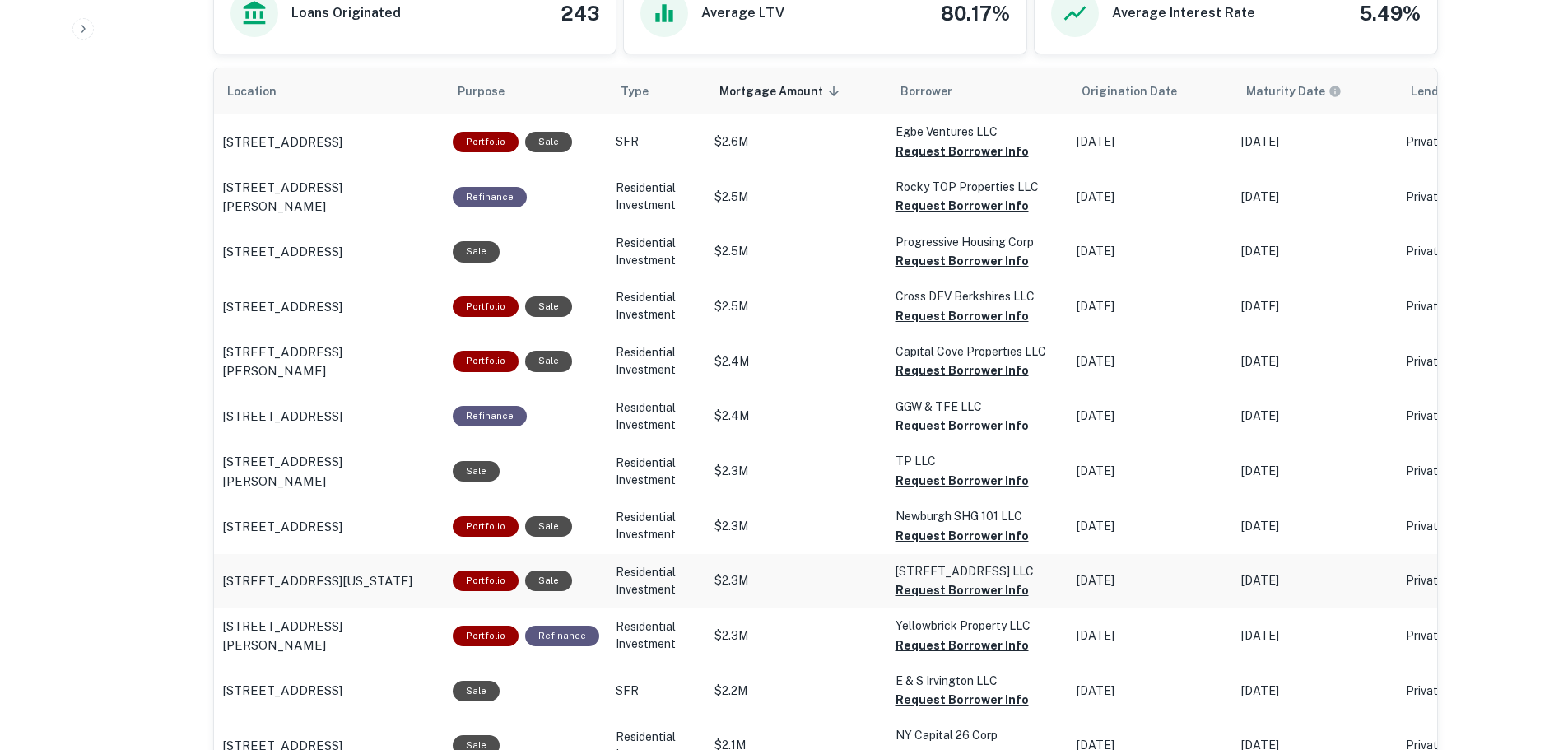
scroll to position [989, 0]
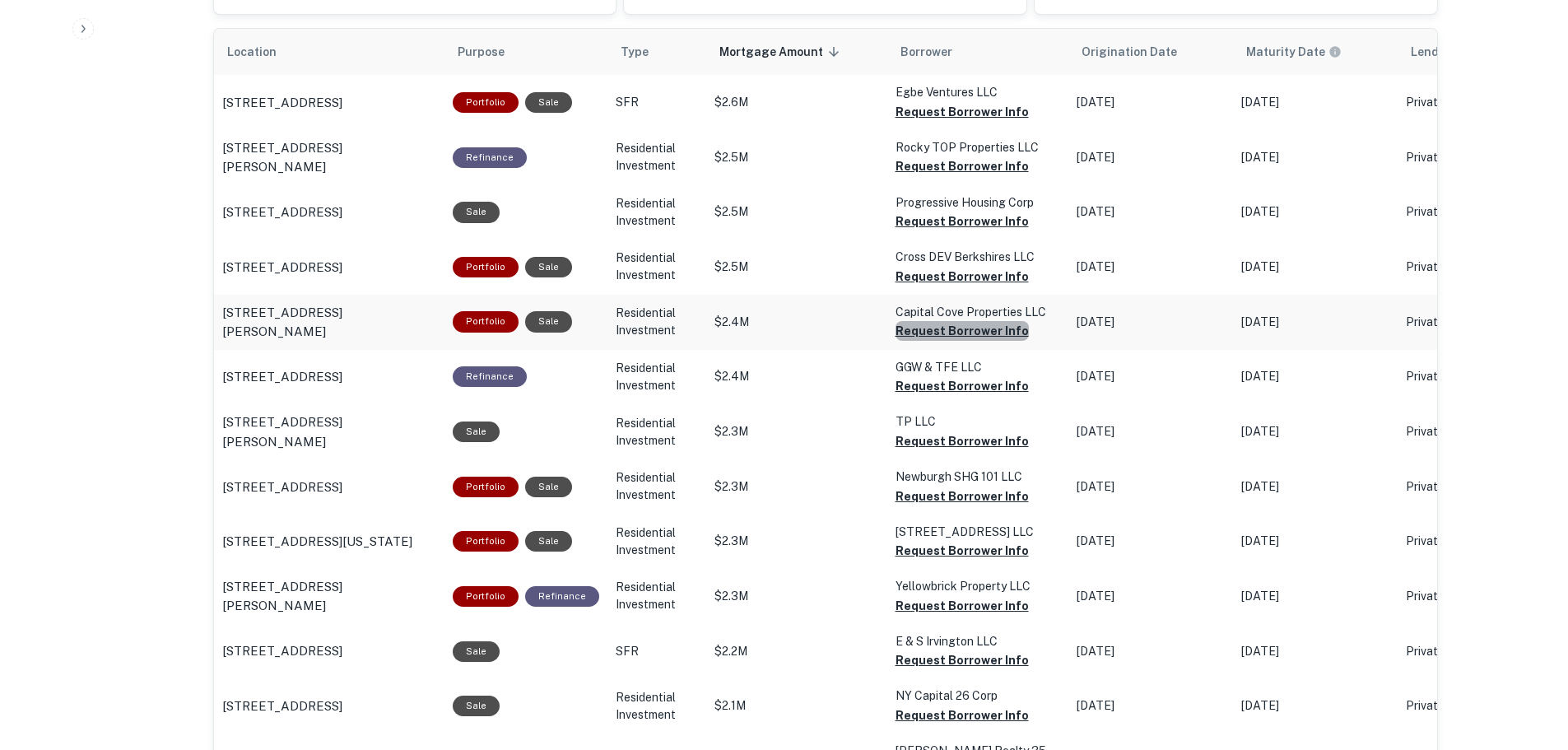
click at [953, 122] on button "Request Borrower Info" at bounding box center [962, 112] width 133 height 20
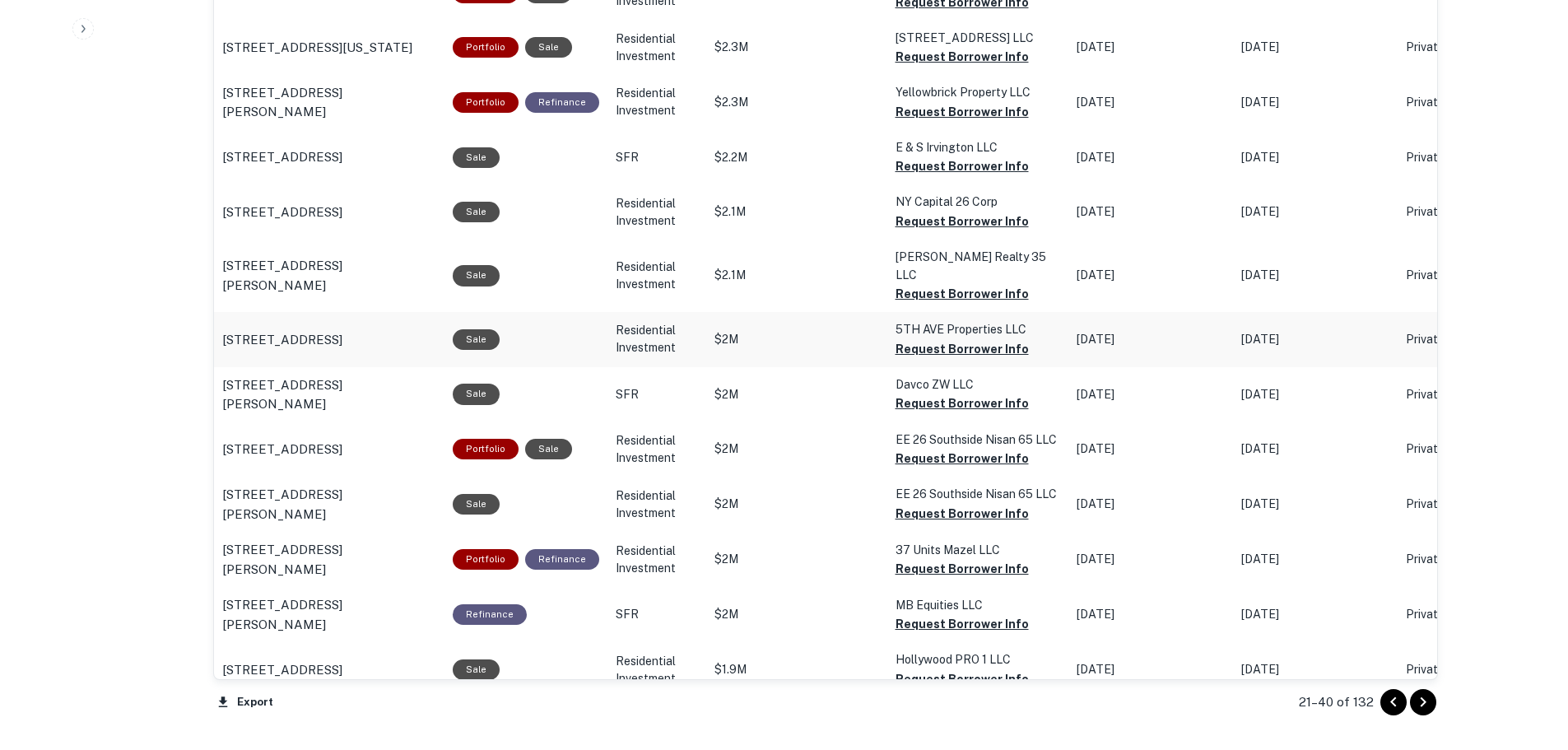
scroll to position [1565, 0]
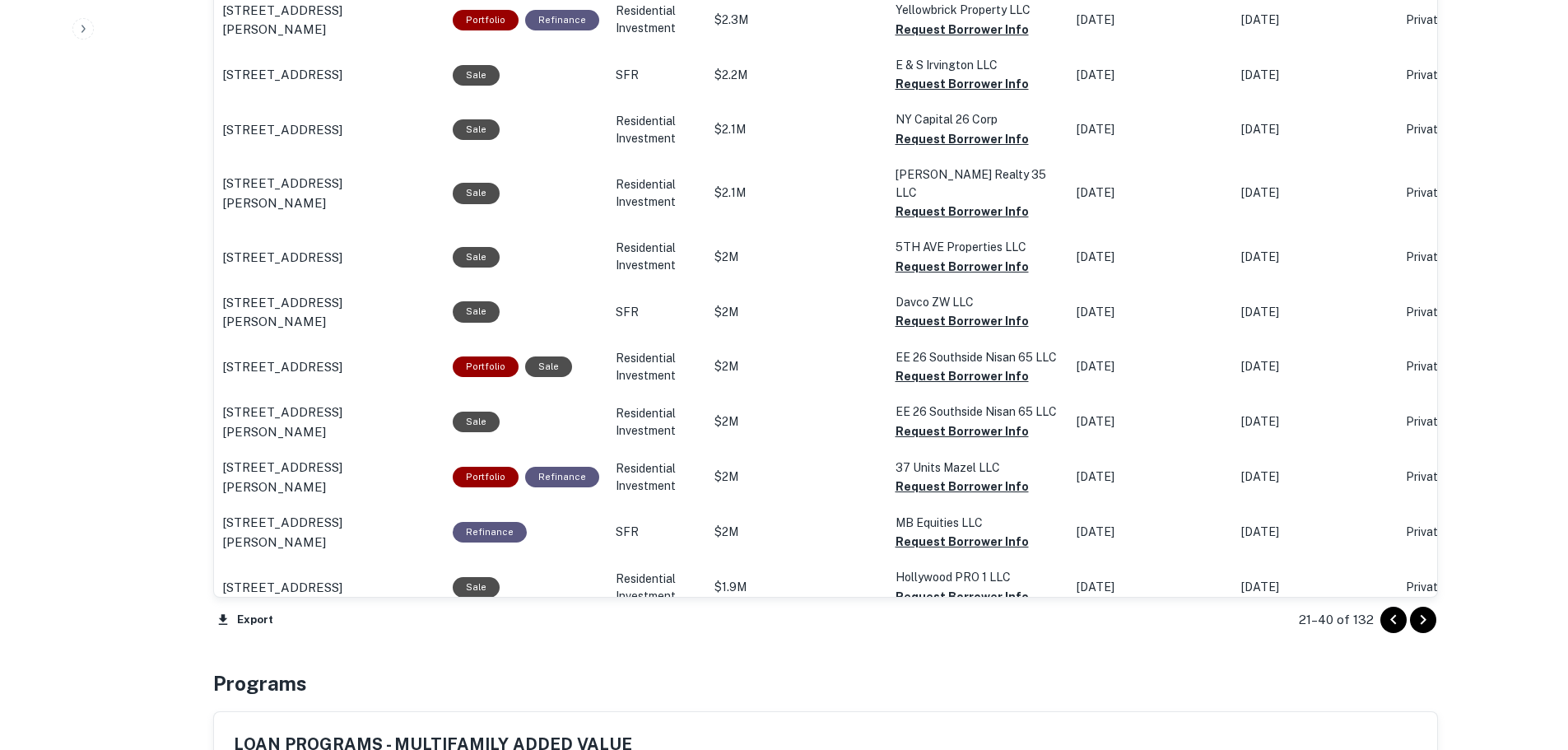
click at [1428, 625] on icon "Go to next page" at bounding box center [1423, 620] width 20 height 20
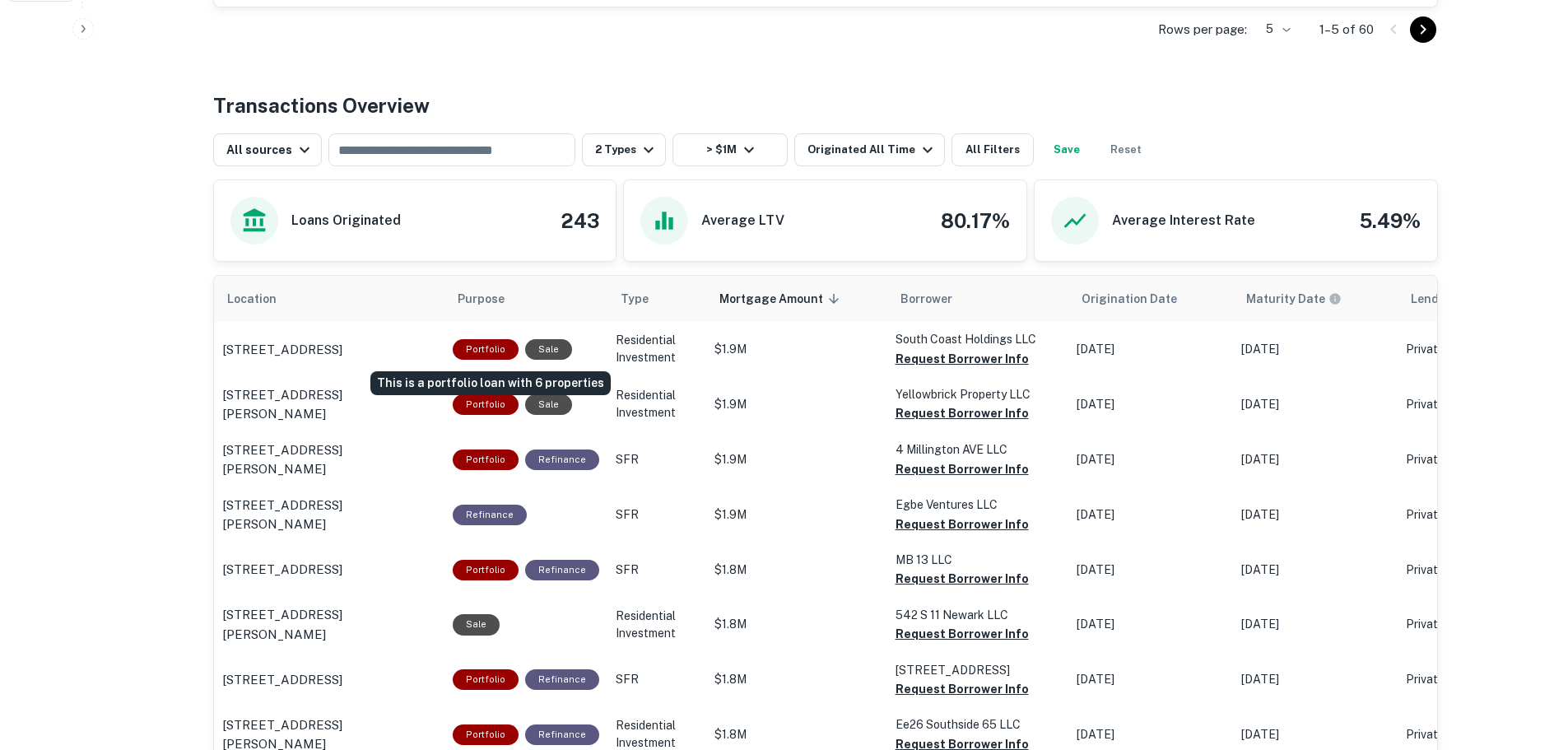
scroll to position [824, 0]
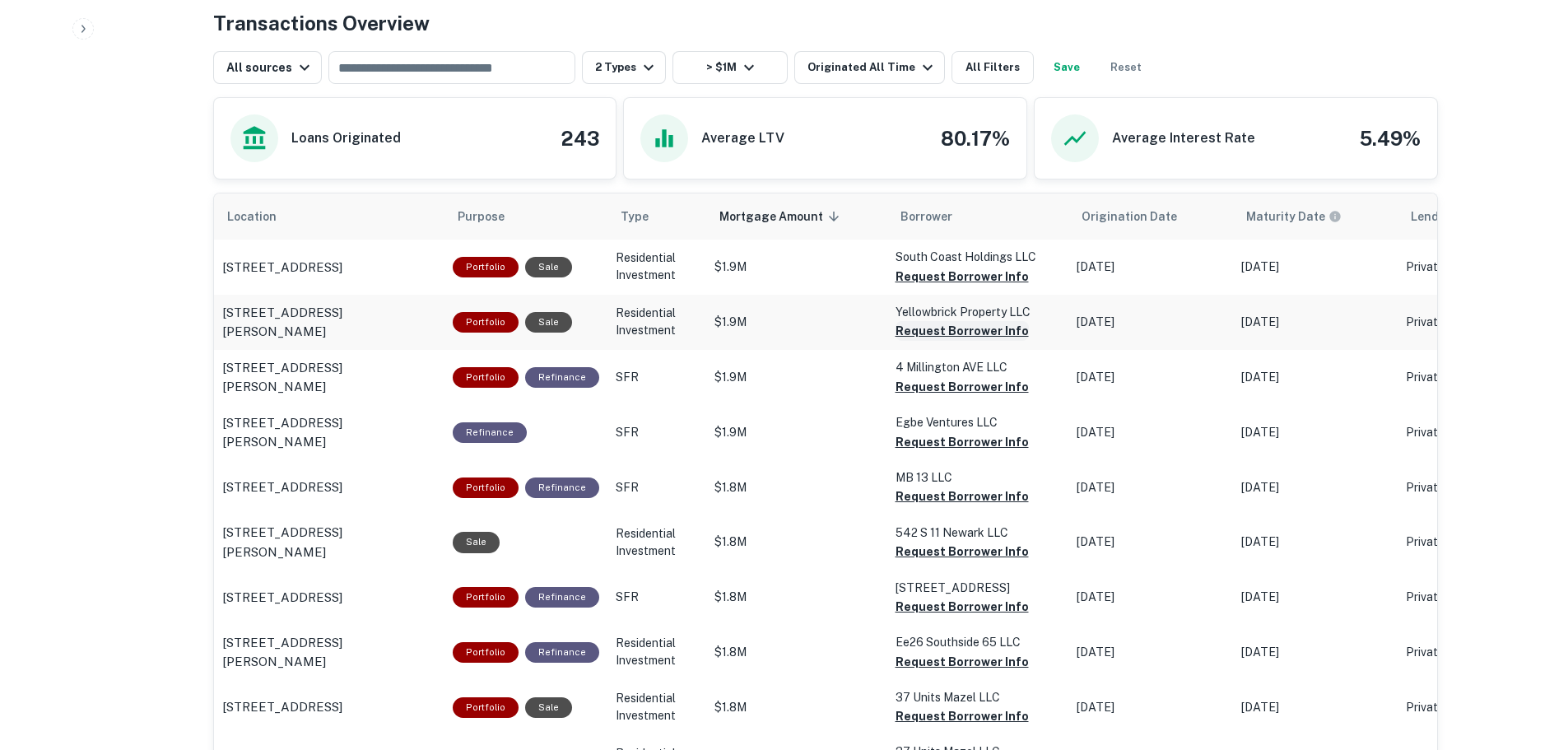
click at [981, 287] on button "Request Borrower Info" at bounding box center [962, 276] width 133 height 20
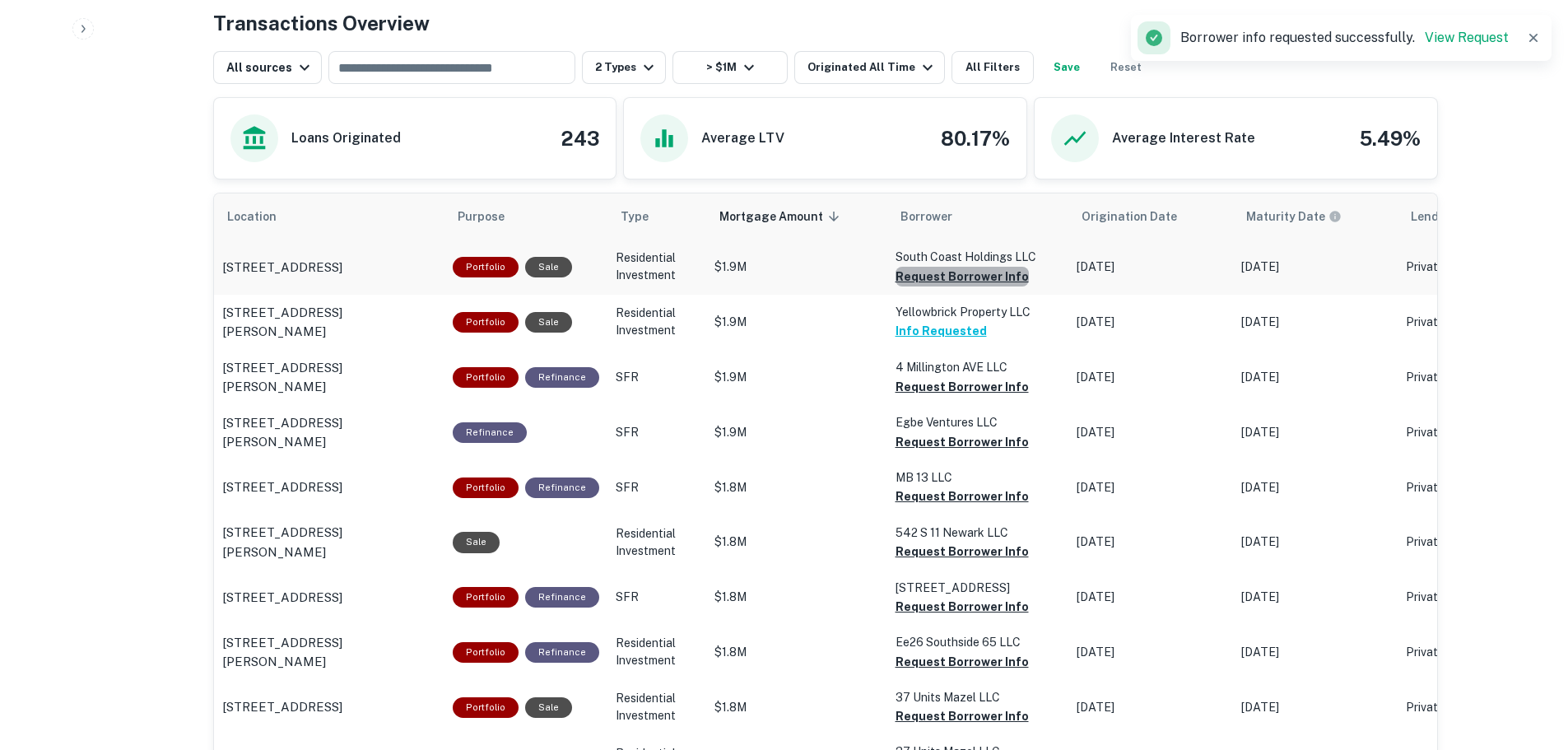
click at [968, 276] on button "Request Borrower Info" at bounding box center [962, 276] width 133 height 20
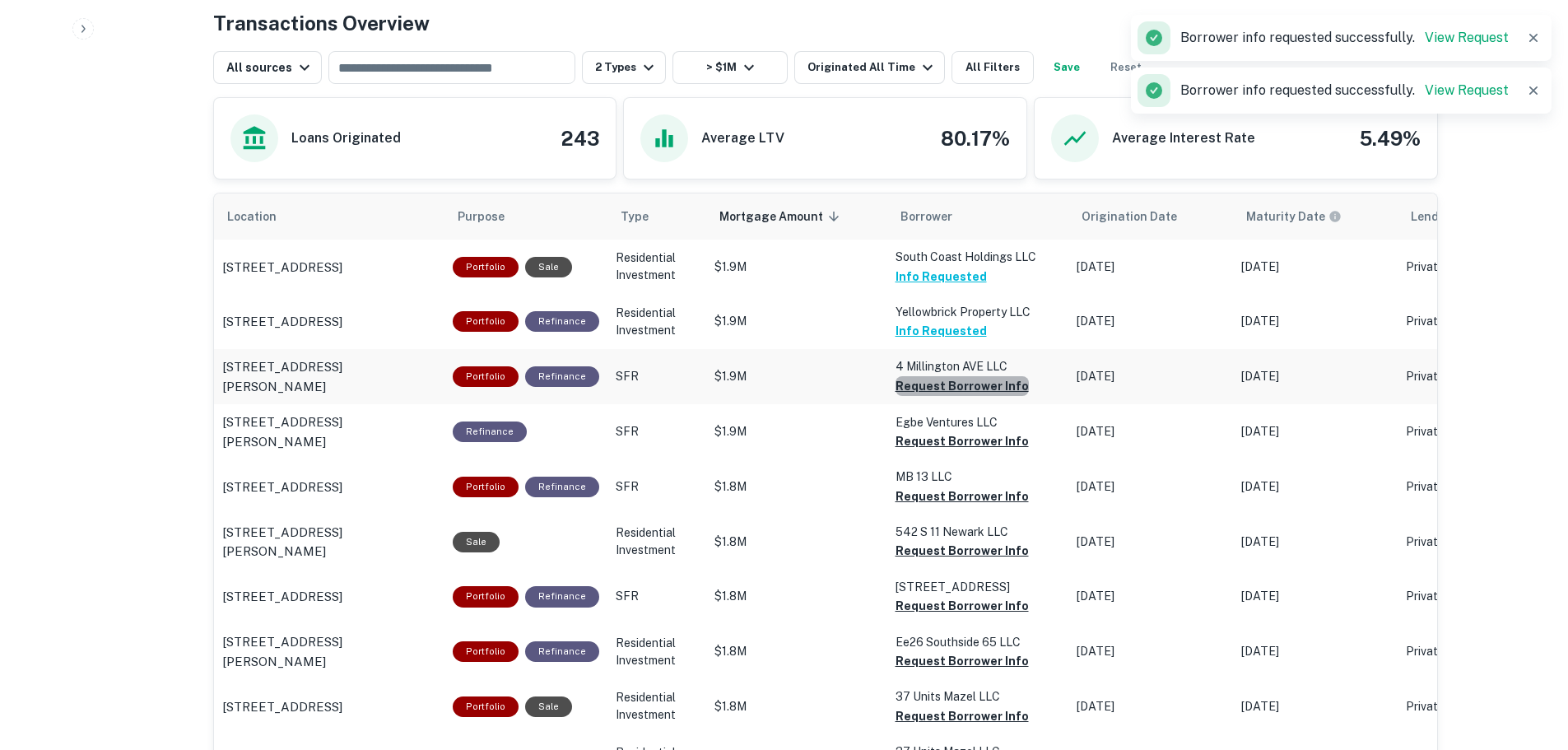
click at [986, 387] on button "Request Borrower Info" at bounding box center [962, 386] width 133 height 20
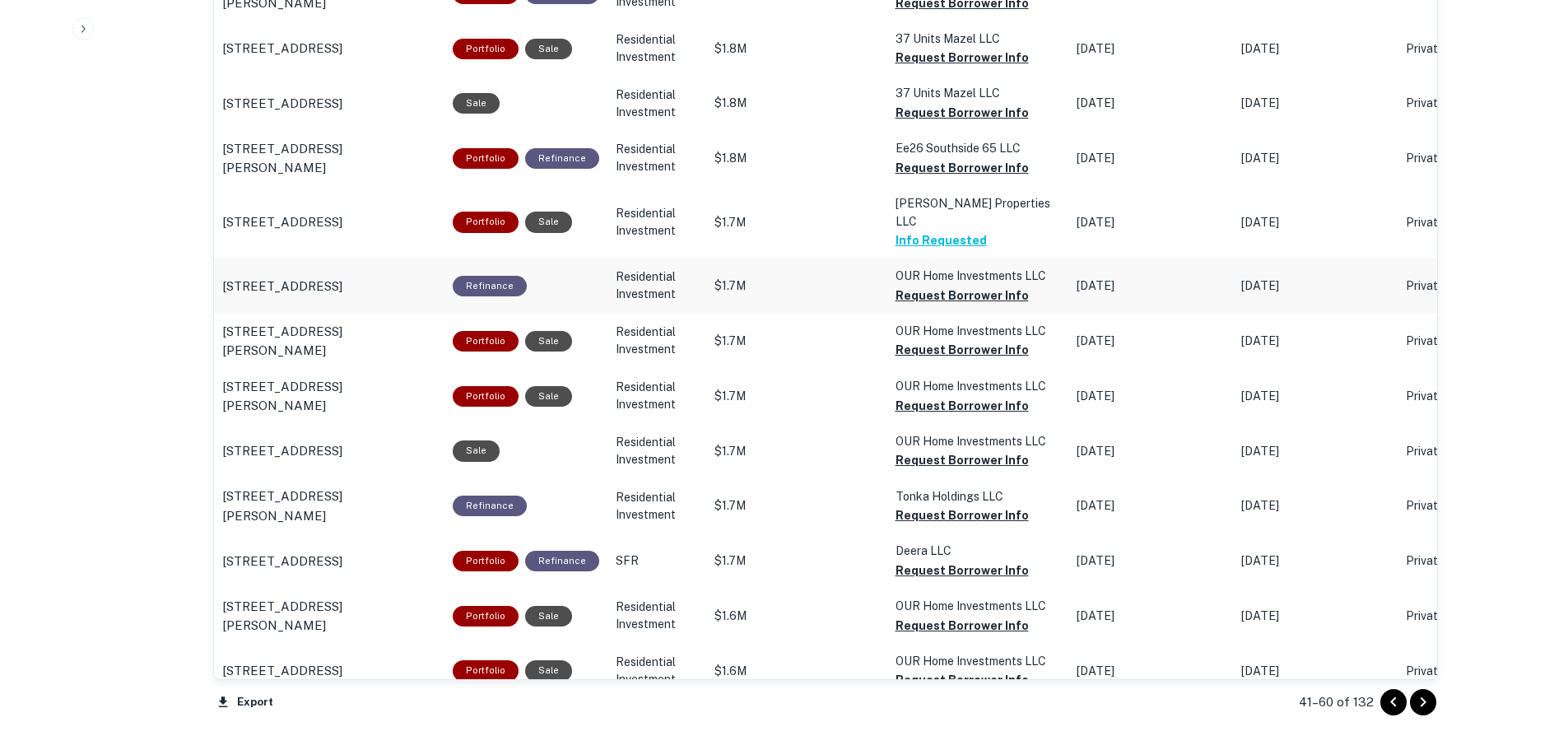
scroll to position [1565, 0]
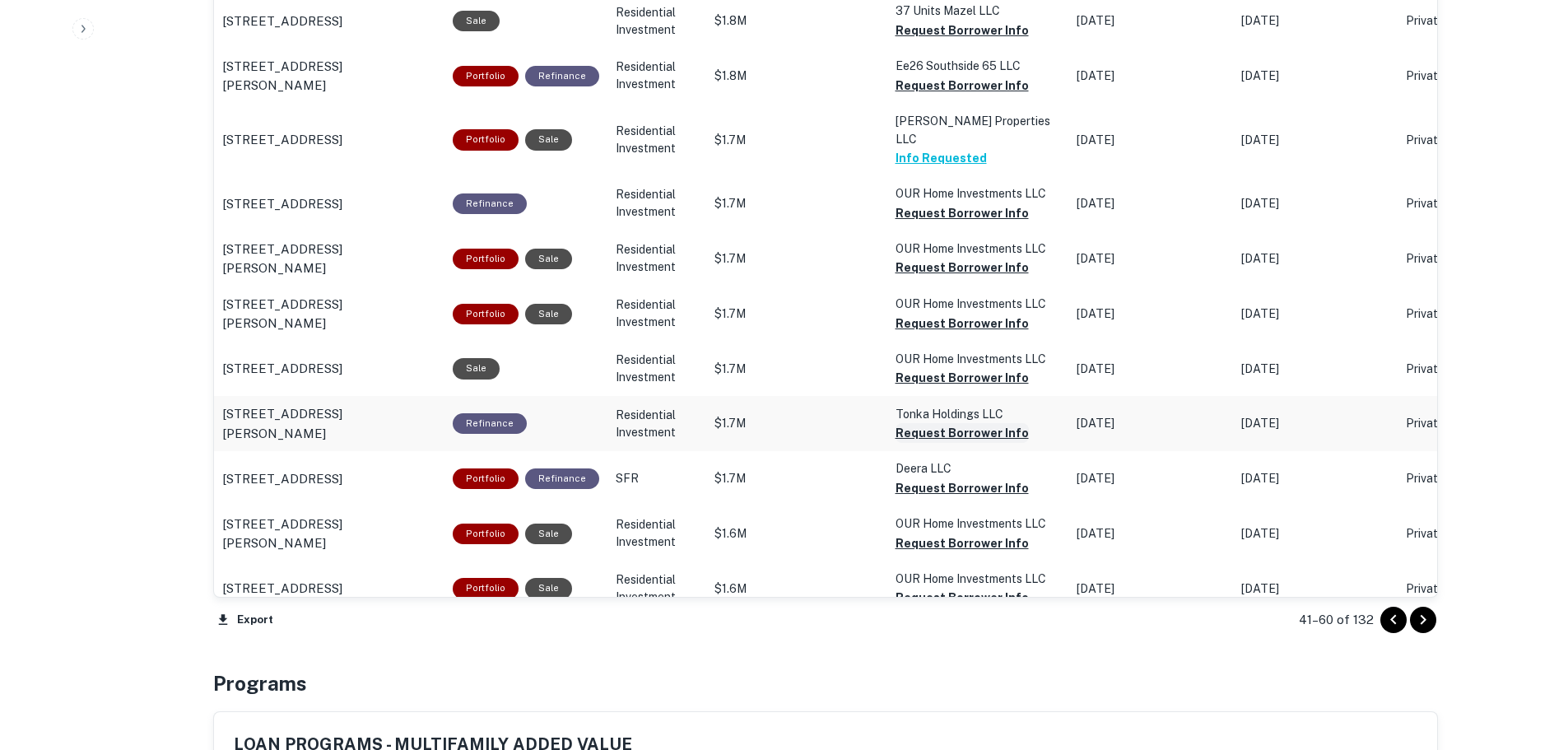
click at [1426, 616] on icon "Go to next page" at bounding box center [1423, 620] width 20 height 20
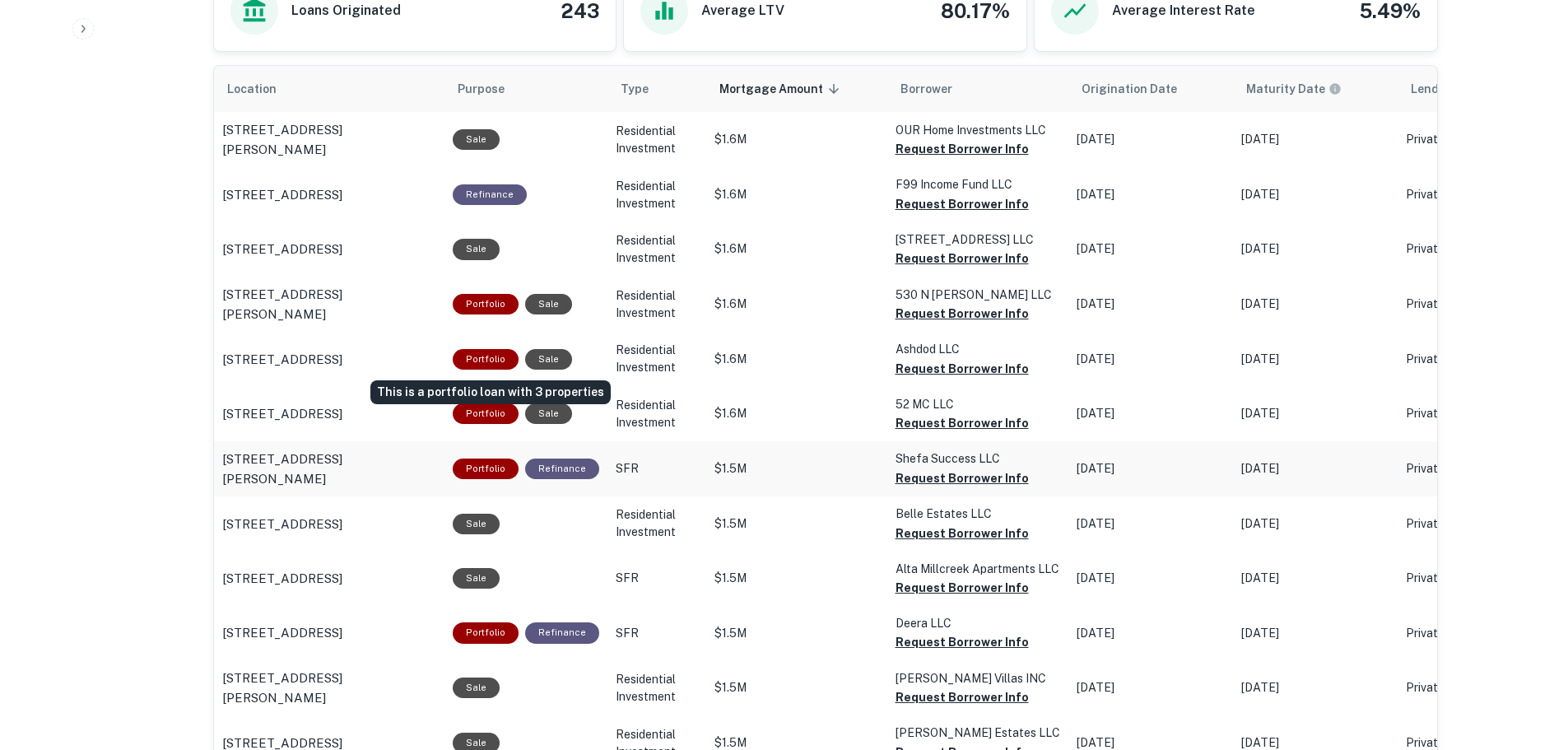
scroll to position [989, 0]
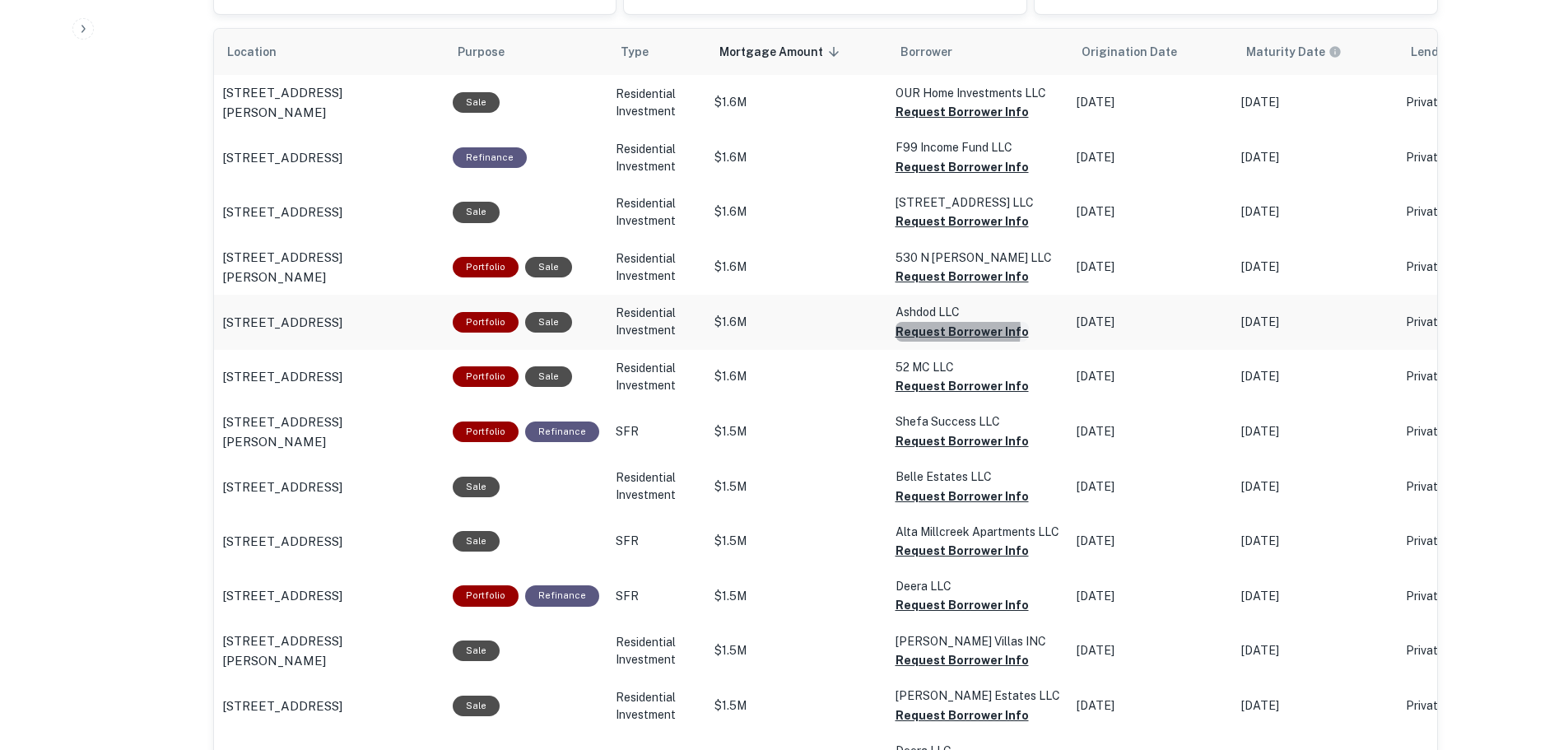
click at [929, 122] on button "Request Borrower Info" at bounding box center [962, 112] width 133 height 20
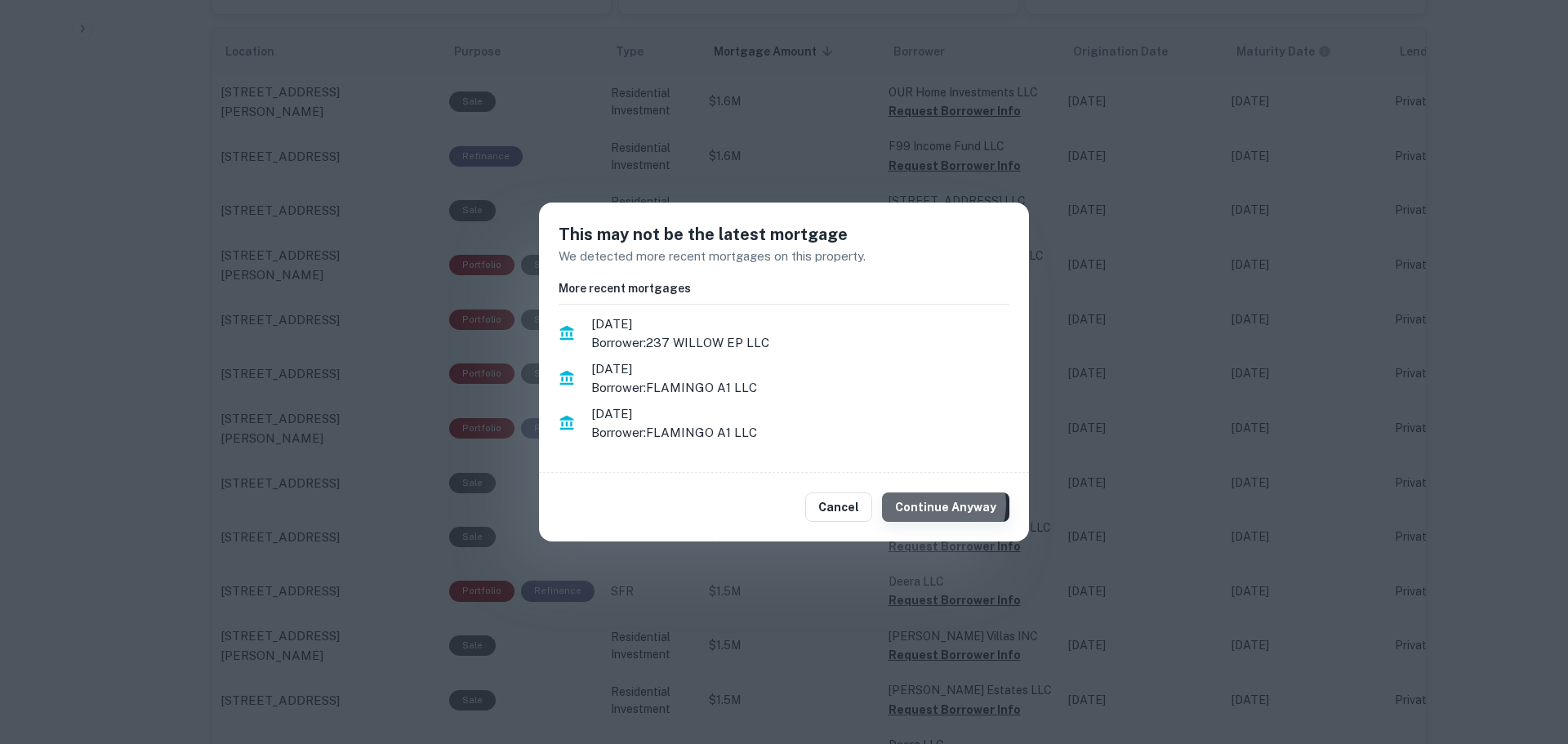
click at [941, 504] on button "Continue Anyway" at bounding box center [946, 507] width 128 height 30
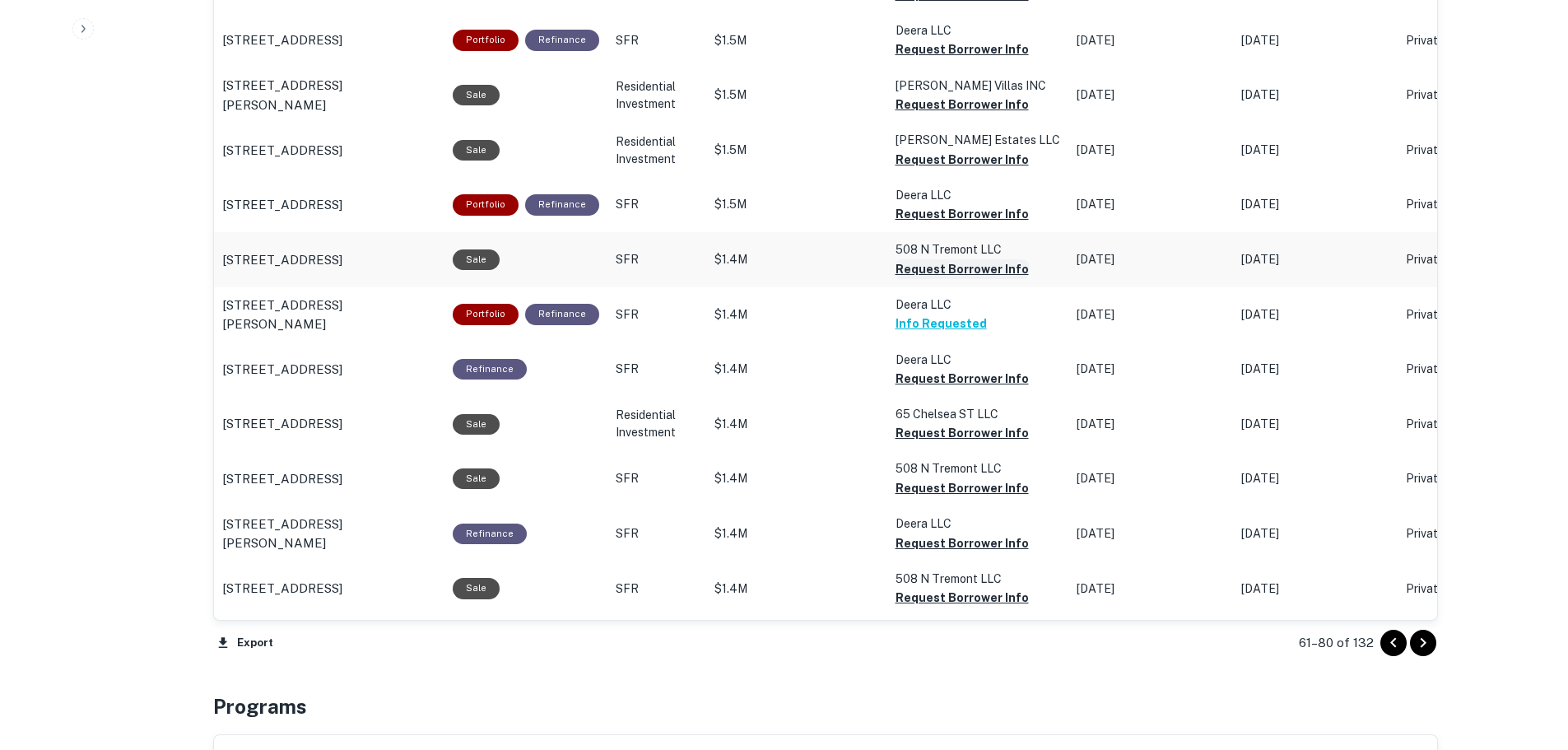
scroll to position [1565, 0]
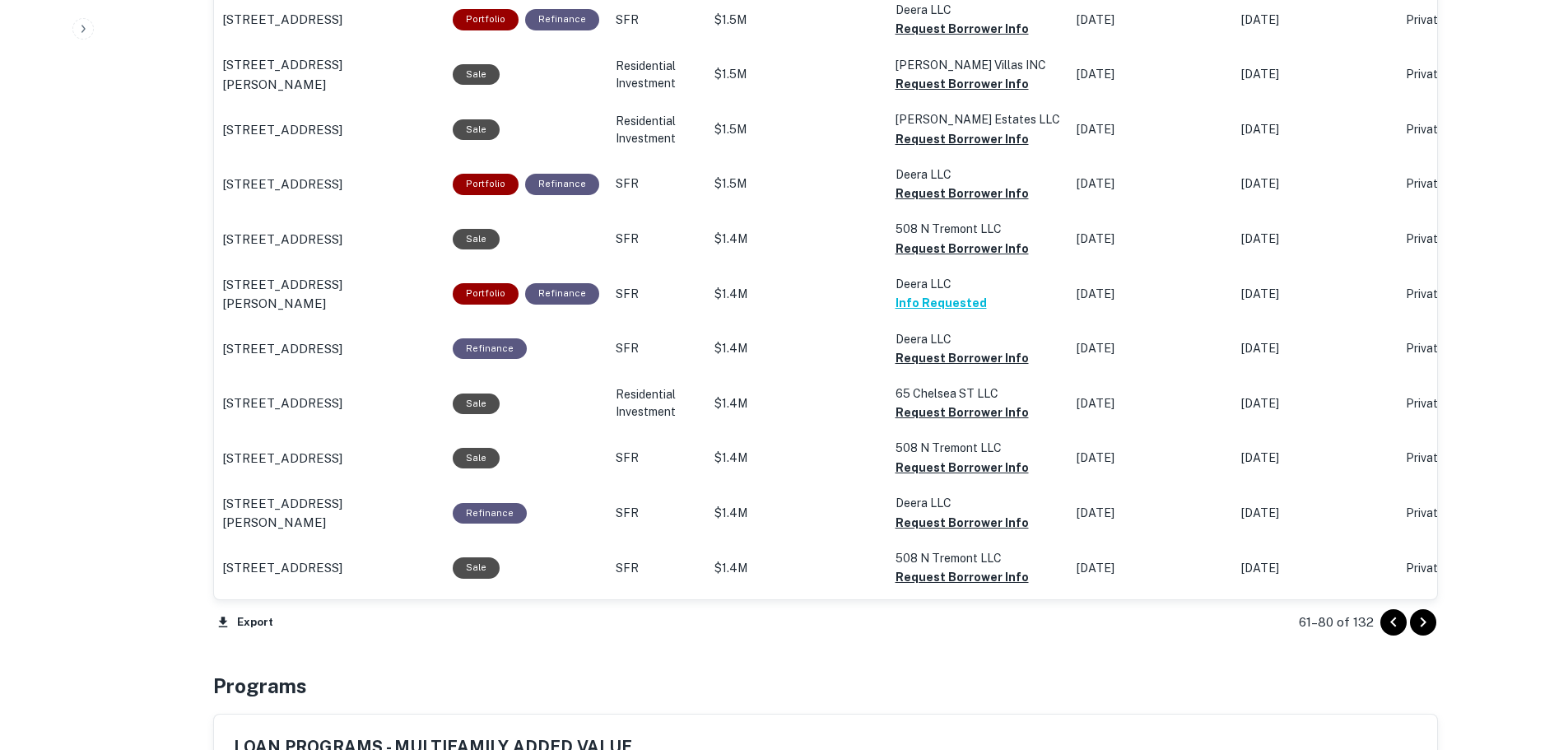
click at [1432, 621] on icon "Go to next page" at bounding box center [1423, 622] width 20 height 20
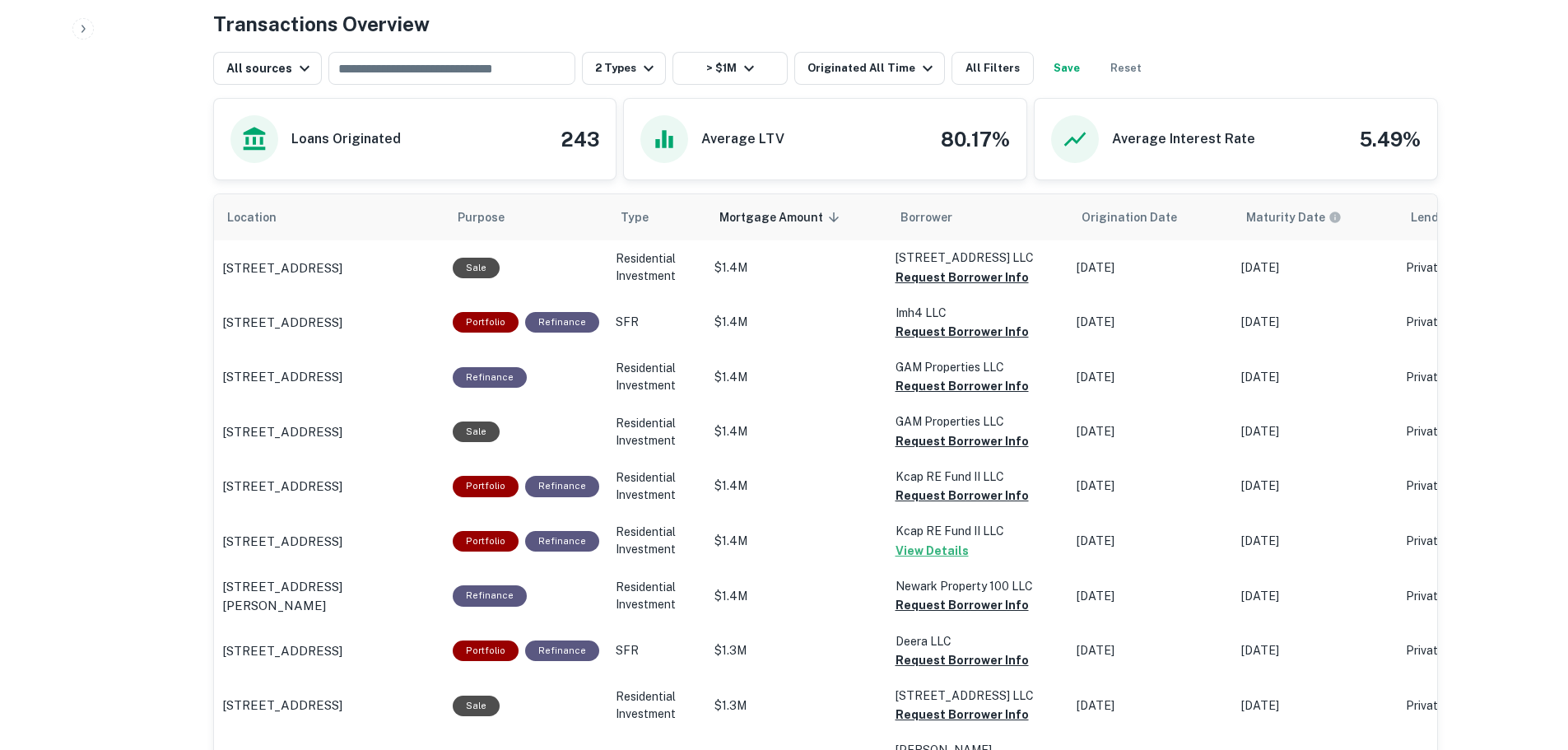
scroll to position [824, 0]
click at [938, 287] on button "Request Borrower Info" at bounding box center [962, 276] width 133 height 20
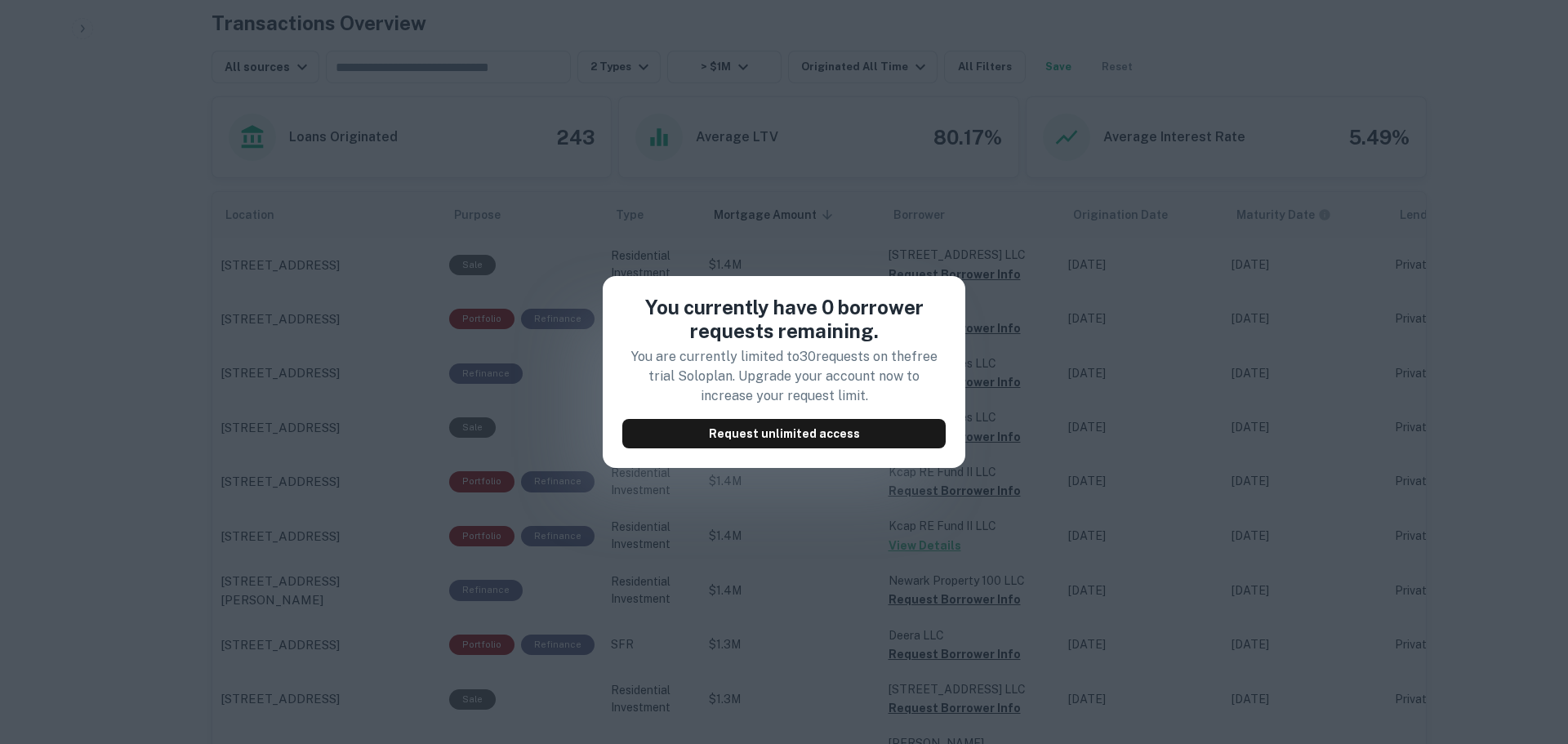
click at [818, 165] on div "You currently have 0 borrower requests remaining. You are currently limited to …" at bounding box center [784, 372] width 1568 height 744
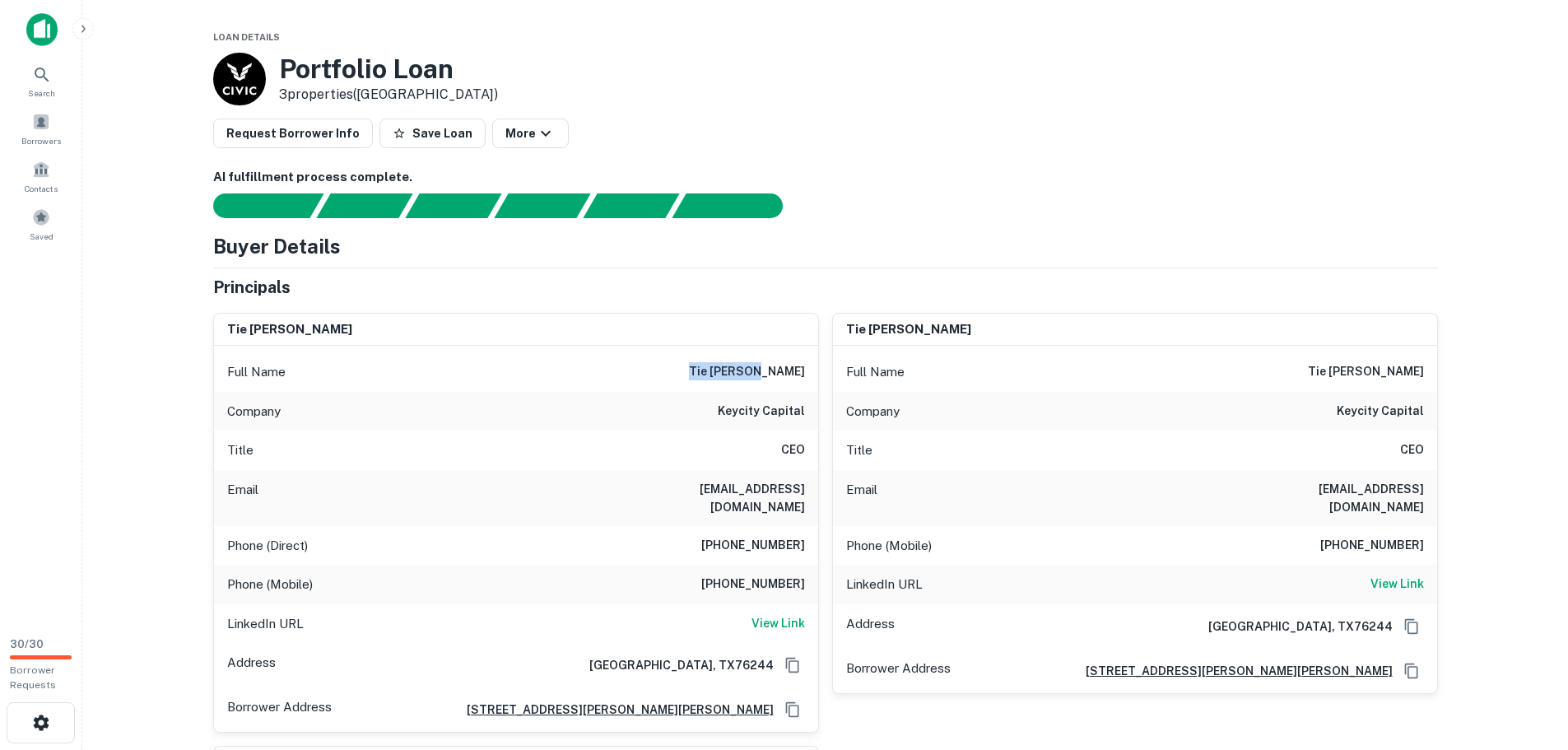
drag, startPoint x: 743, startPoint y: 372, endPoint x: 812, endPoint y: 372, distance: 69.0
click at [812, 372] on div "Full Name tie lasater" at bounding box center [516, 372] width 604 height 39
copy h6 "tie lasater"
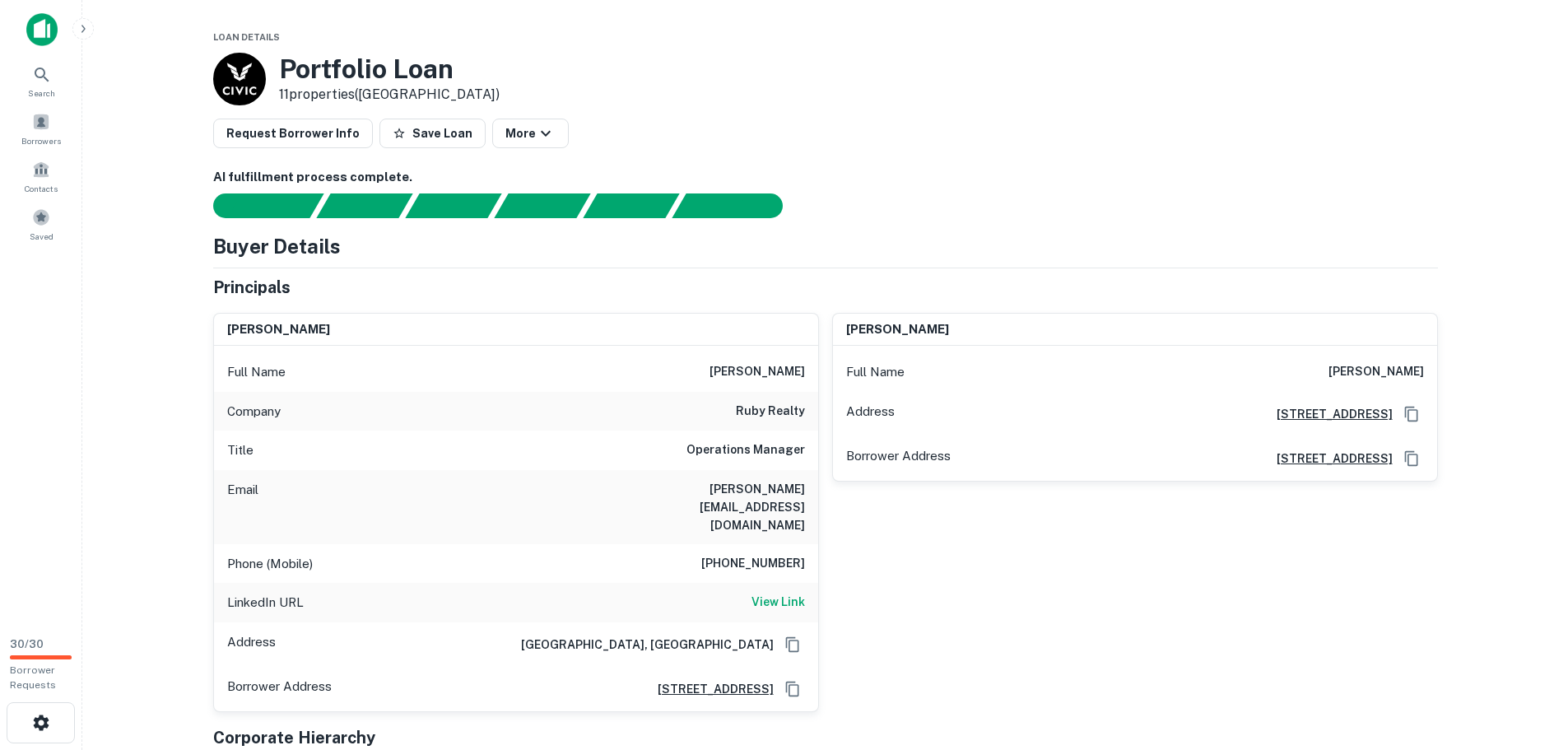
drag, startPoint x: 691, startPoint y: 361, endPoint x: 815, endPoint y: 371, distance: 124.4
click at [815, 371] on div "Full Name [PERSON_NAME]" at bounding box center [516, 372] width 604 height 39
copy h6 "[PERSON_NAME]"
click at [38, 186] on span "Contacts" at bounding box center [41, 188] width 33 height 13
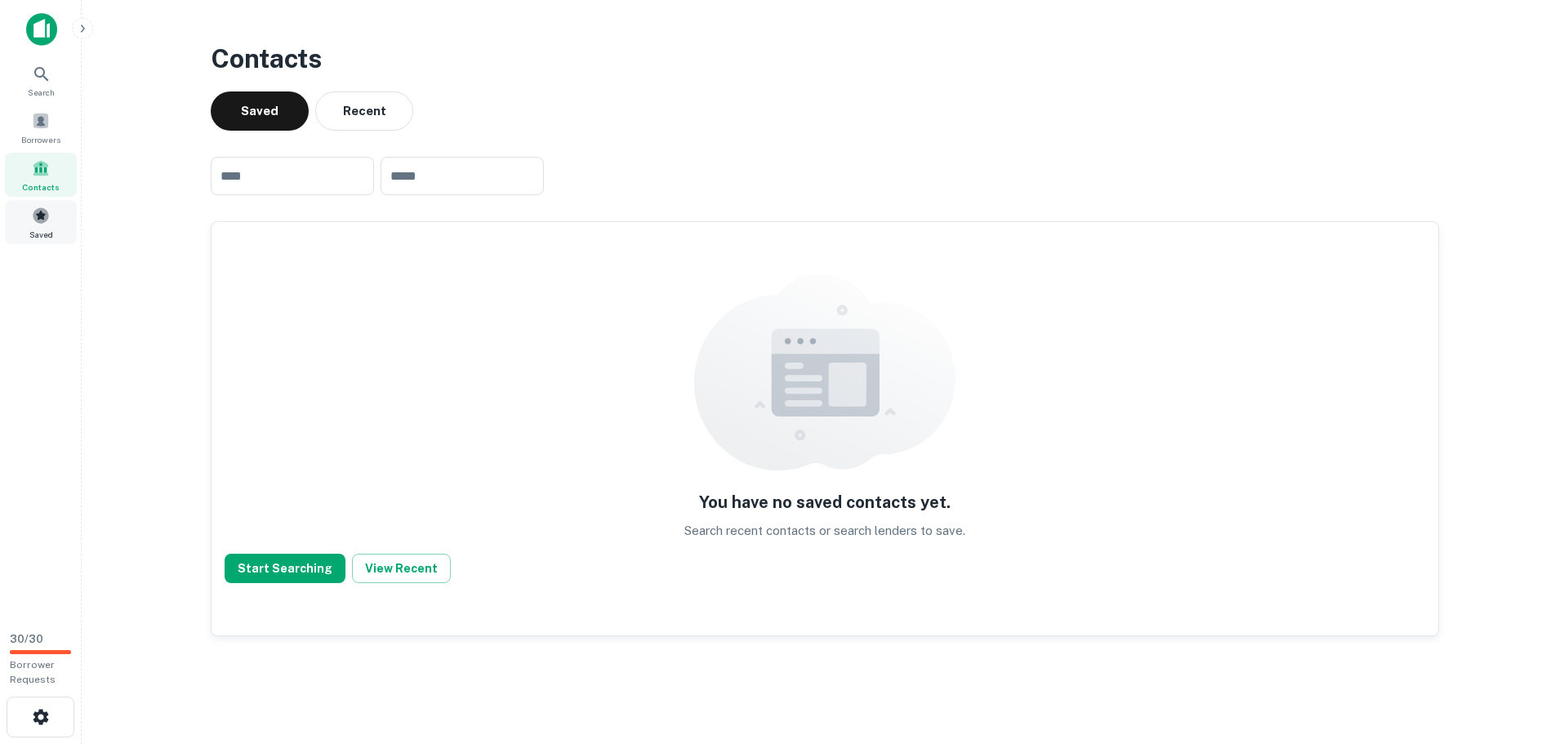
click at [58, 218] on div "Saved" at bounding box center [41, 222] width 72 height 44
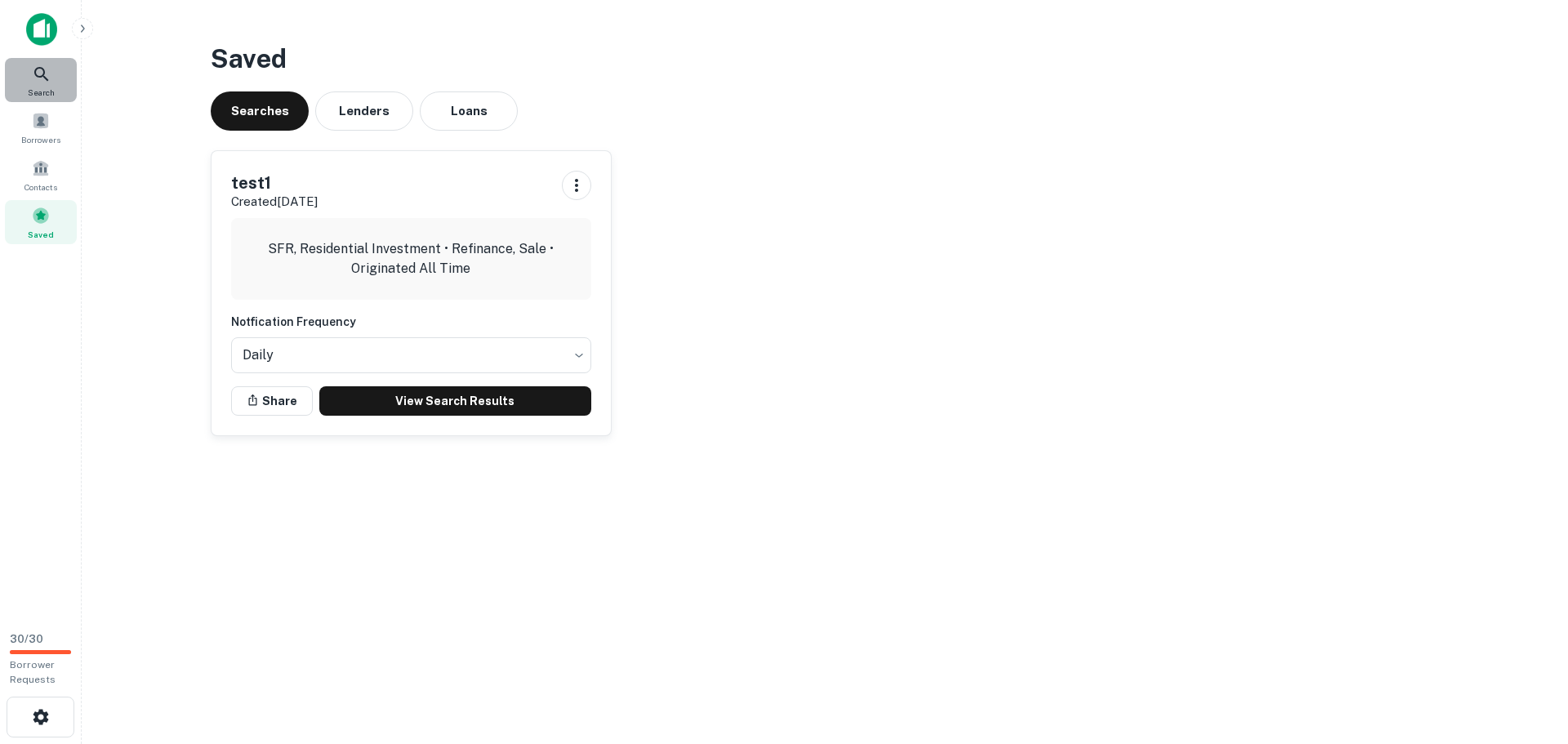
click at [70, 71] on div "Search" at bounding box center [41, 80] width 72 height 44
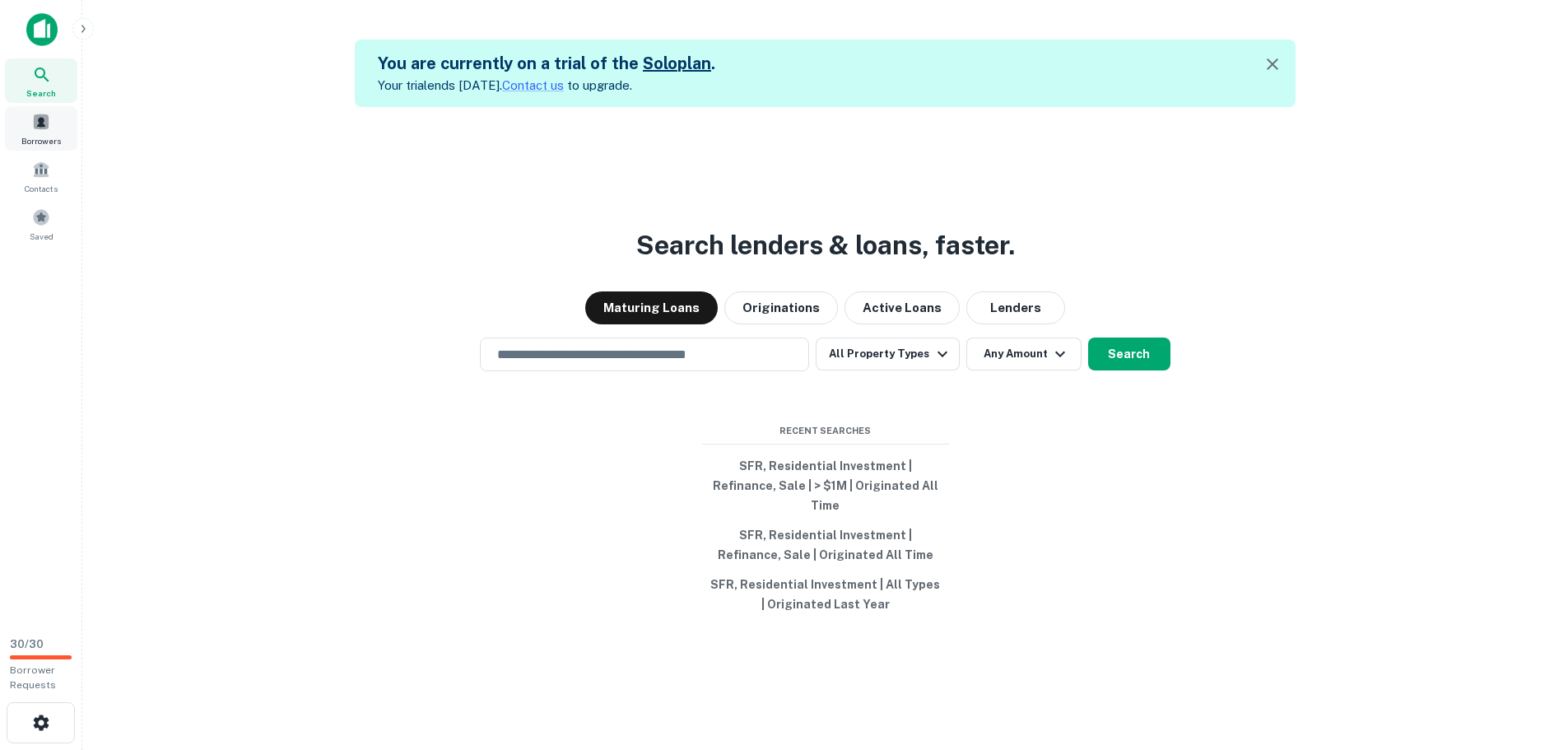
click at [33, 147] on span "Borrowers" at bounding box center [41, 140] width 39 height 13
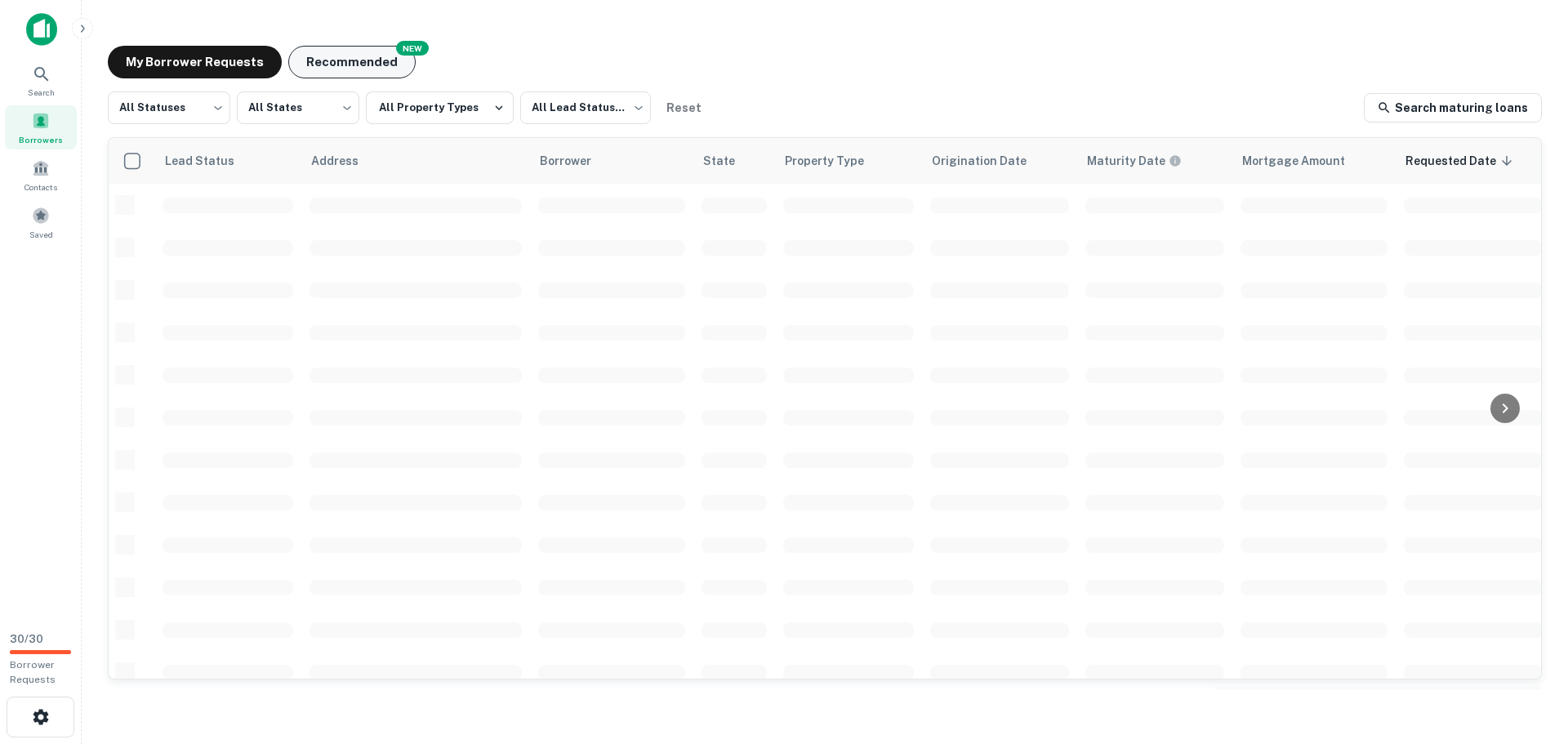
click at [371, 58] on button "Recommended" at bounding box center [352, 62] width 128 height 32
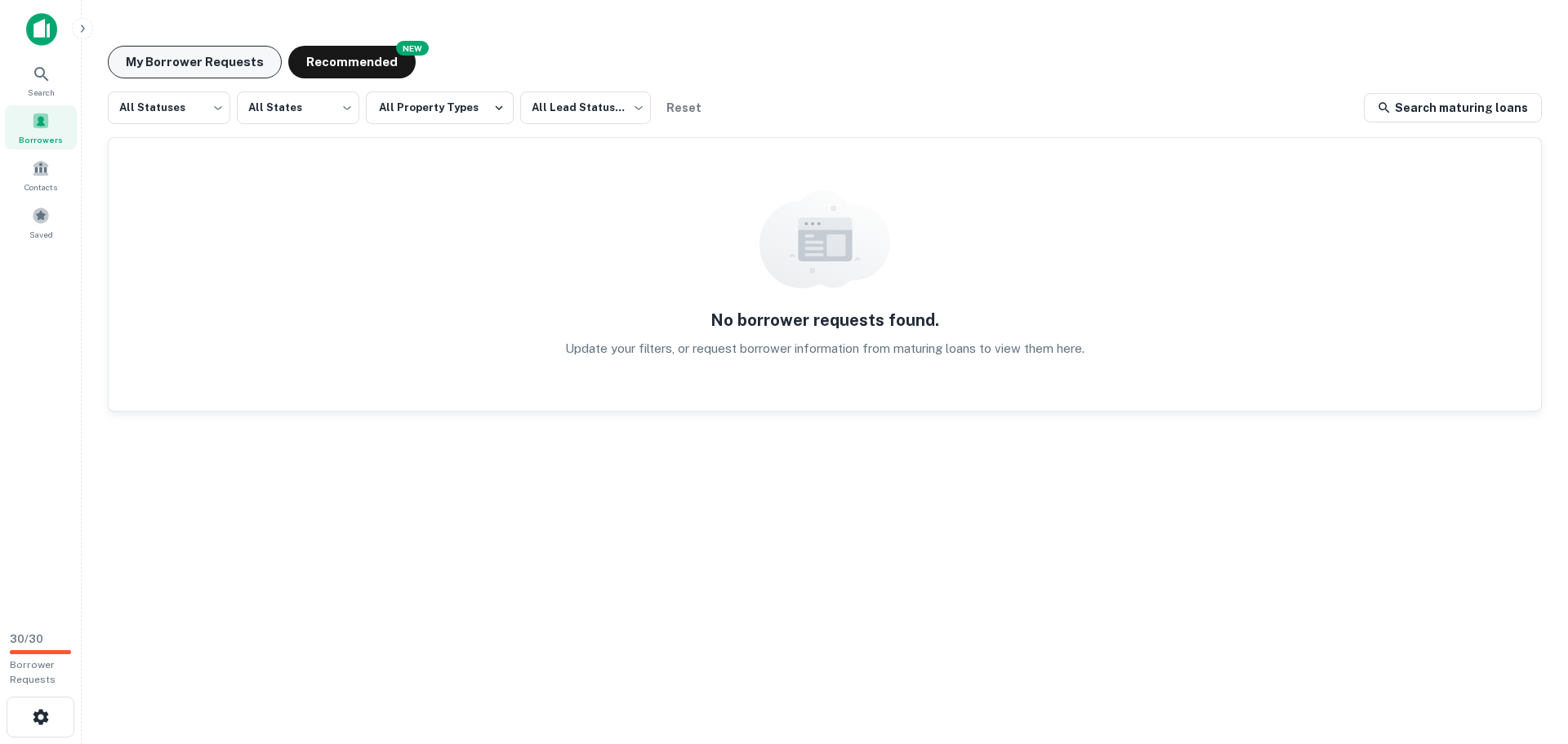
click at [212, 57] on button "My Borrower Requests" at bounding box center [195, 62] width 174 height 32
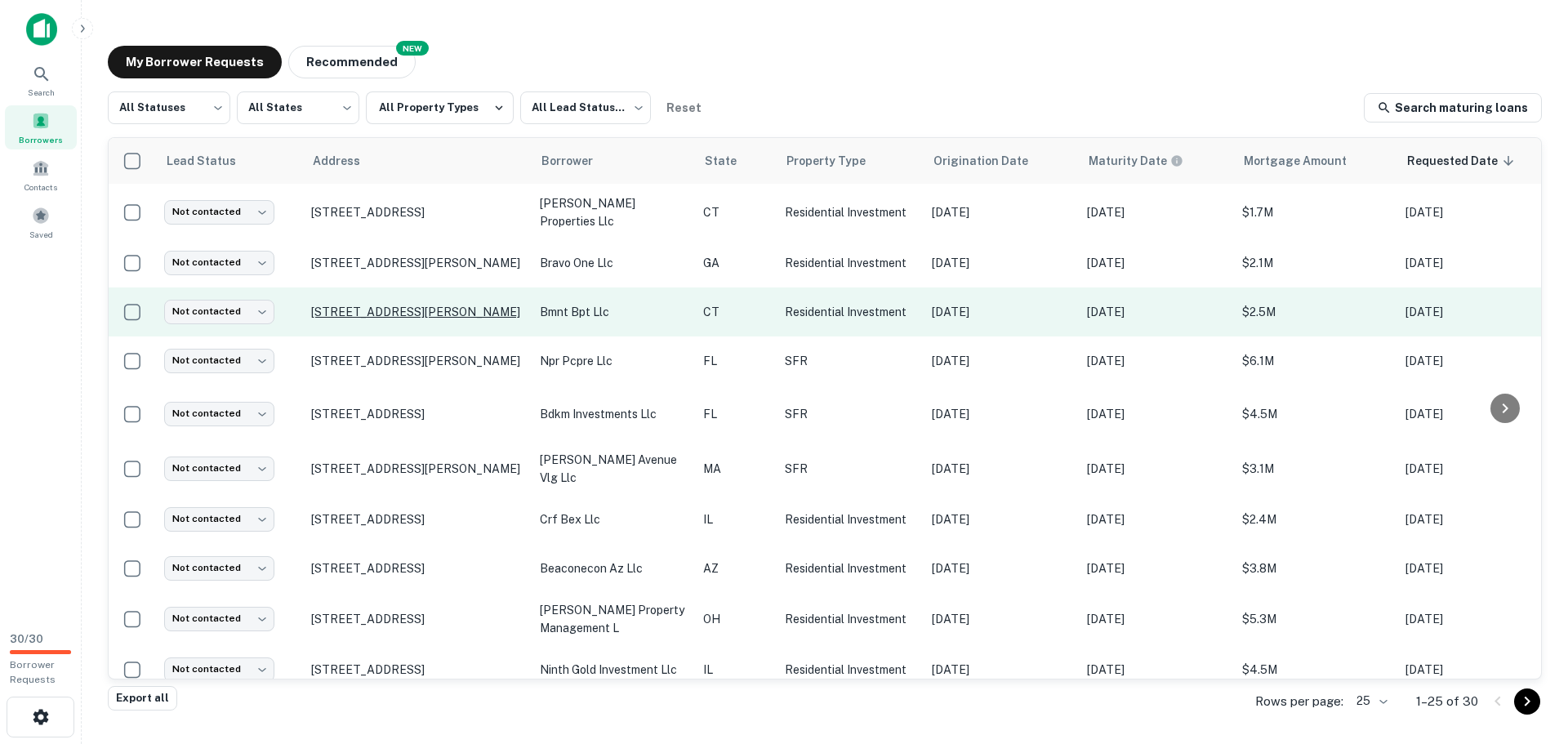
scroll to position [754, 0]
